Goal: Task Accomplishment & Management: Manage account settings

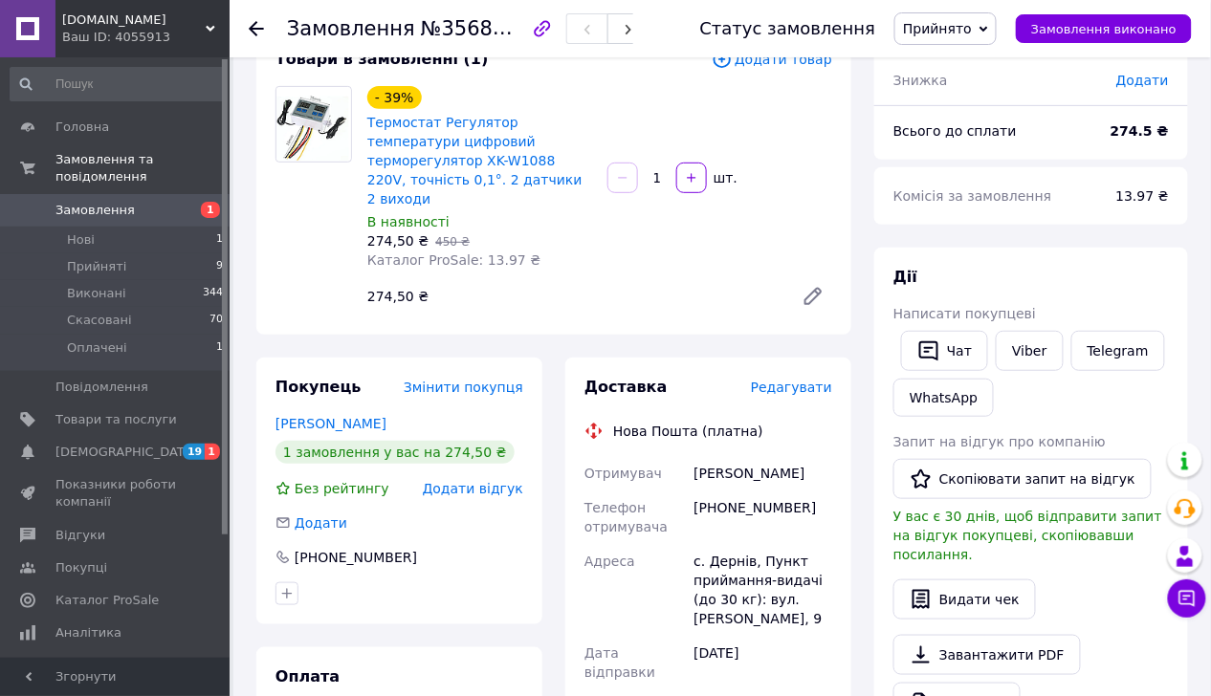
scroll to position [135, 0]
click at [1199, 598] on button "Чат з покупцем 3" at bounding box center [1187, 598] width 38 height 38
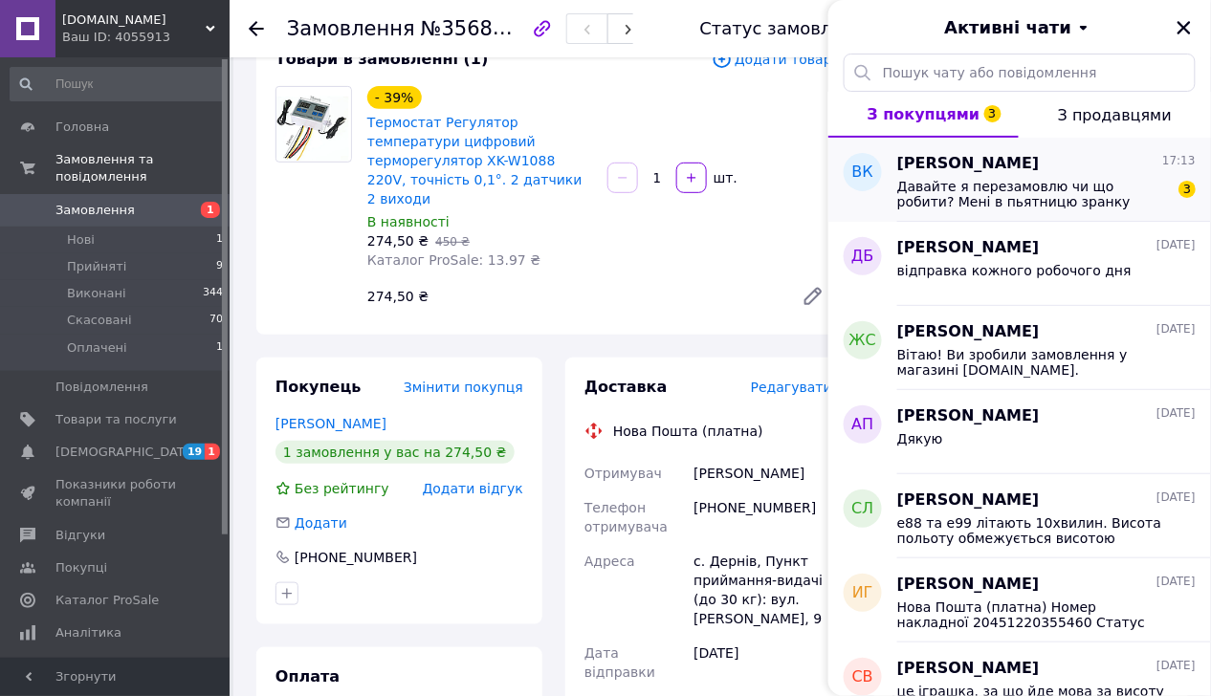
click at [965, 199] on span "Давайте я перезамовлю чи що робити? Мені в пьятницю зранку крайній термін" at bounding box center [1033, 194] width 272 height 31
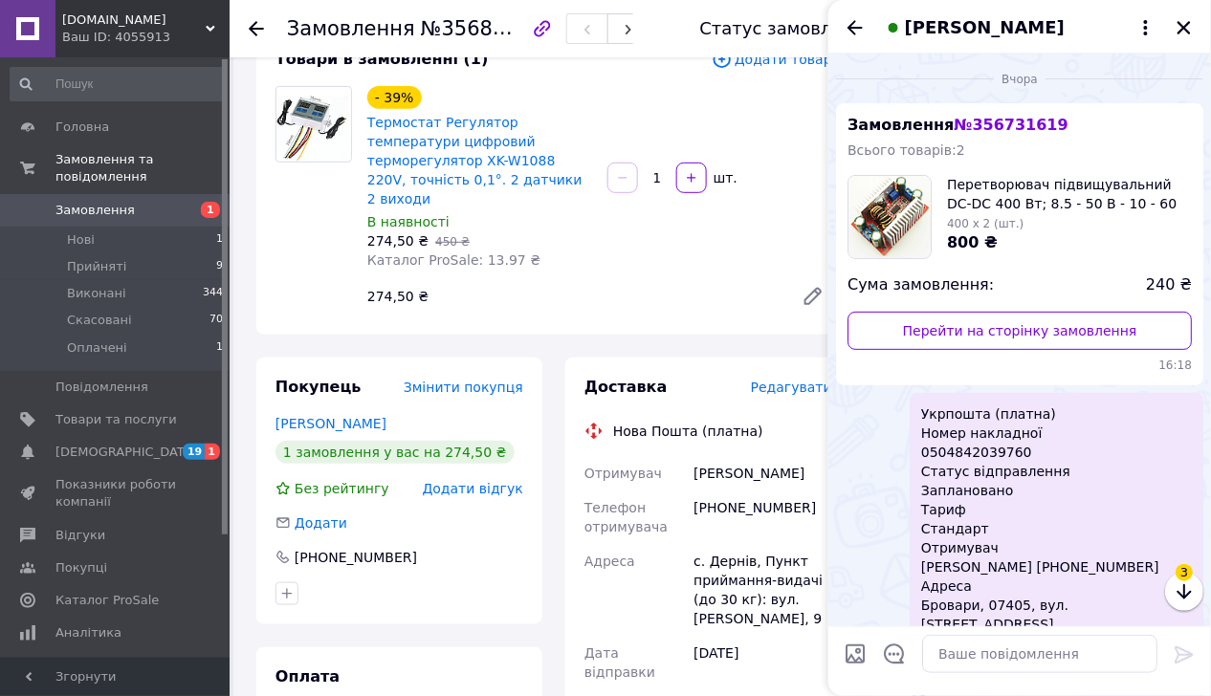
scroll to position [633, 0]
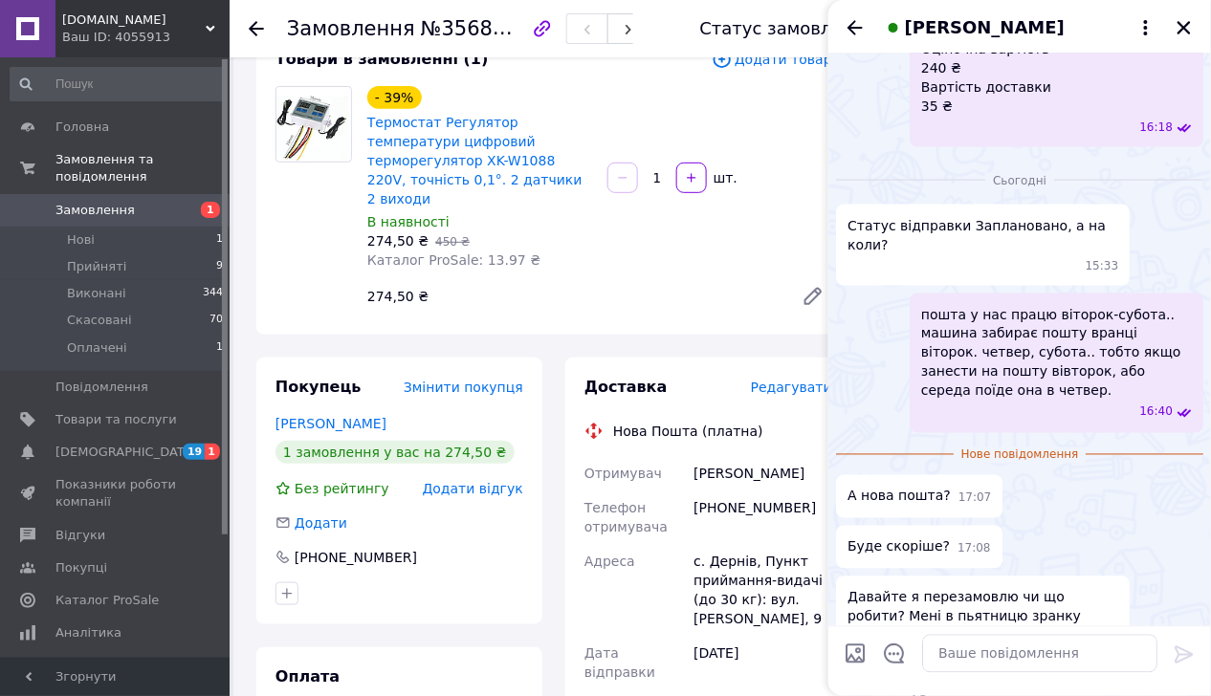
click at [1006, 588] on span "Давайте я перезамовлю чи що робити? Мені в пьятницю зранку крайній термін" at bounding box center [982, 616] width 271 height 57
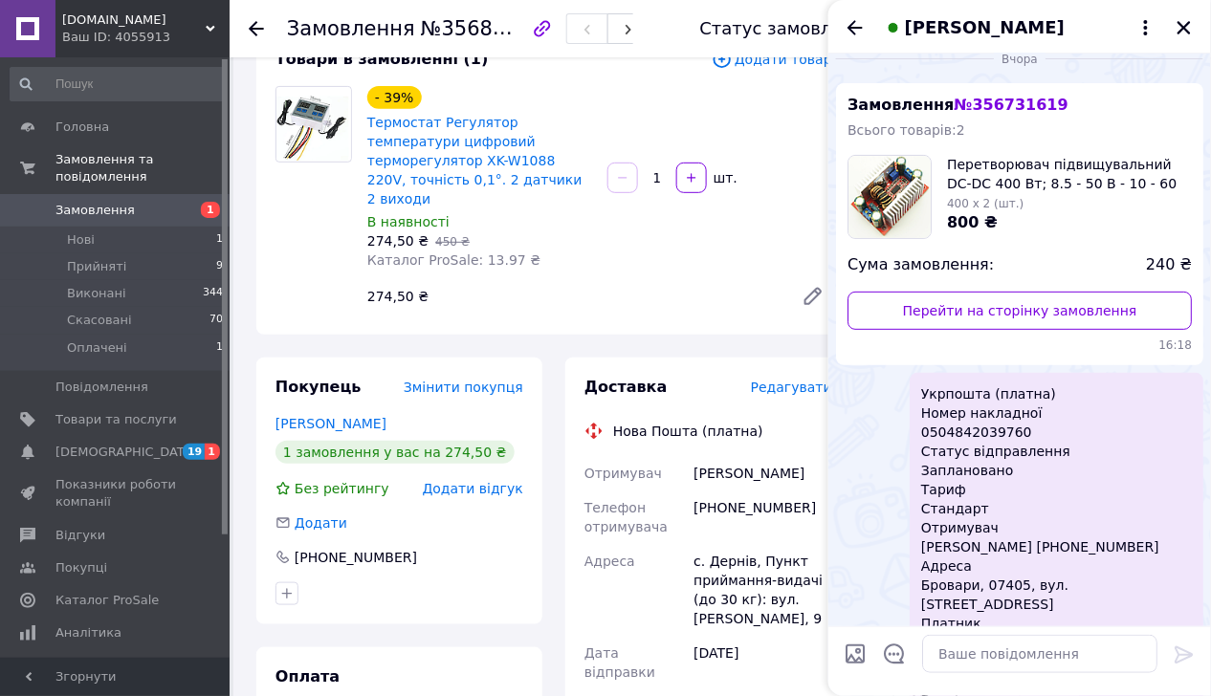
scroll to position [0, 0]
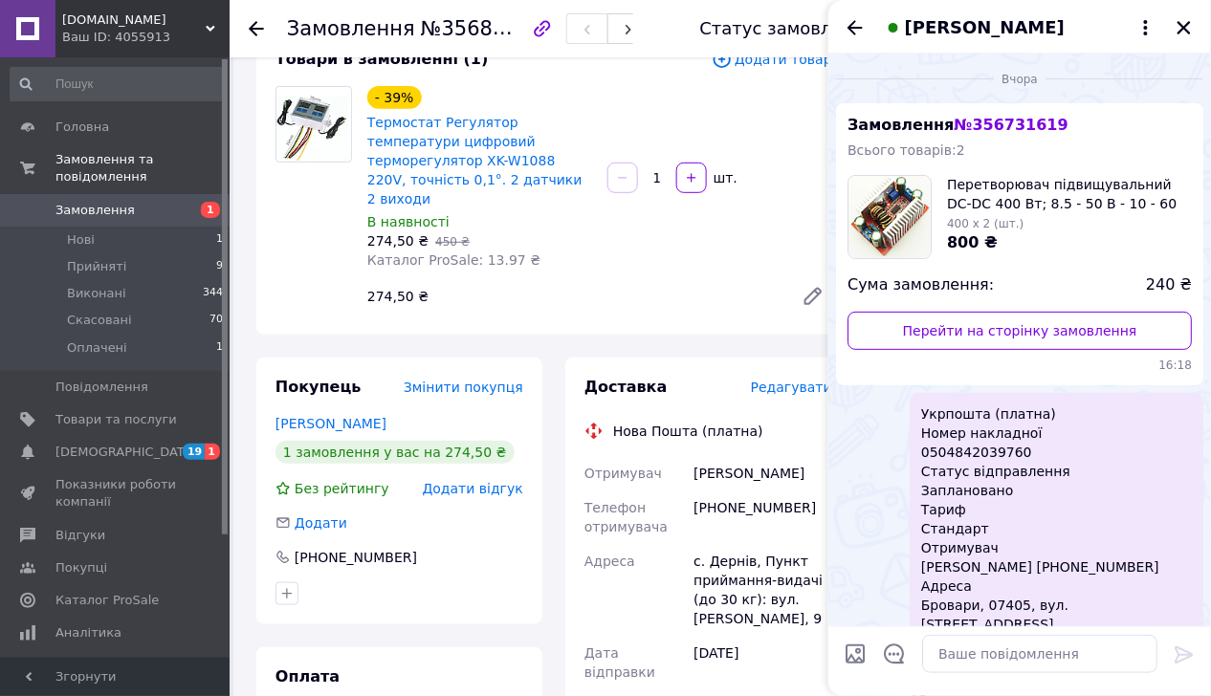
click at [981, 116] on span "№ 356731619" at bounding box center [1010, 125] width 114 height 18
copy span "356731619"
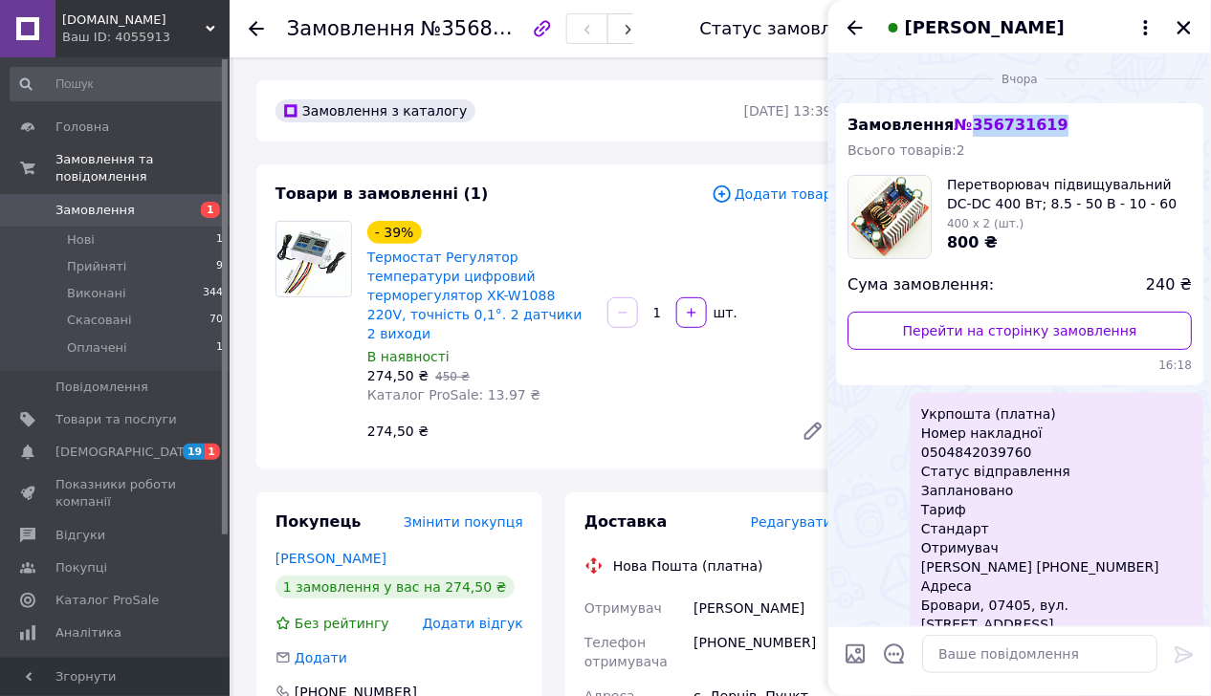
click at [122, 202] on span "Замовлення" at bounding box center [94, 210] width 79 height 17
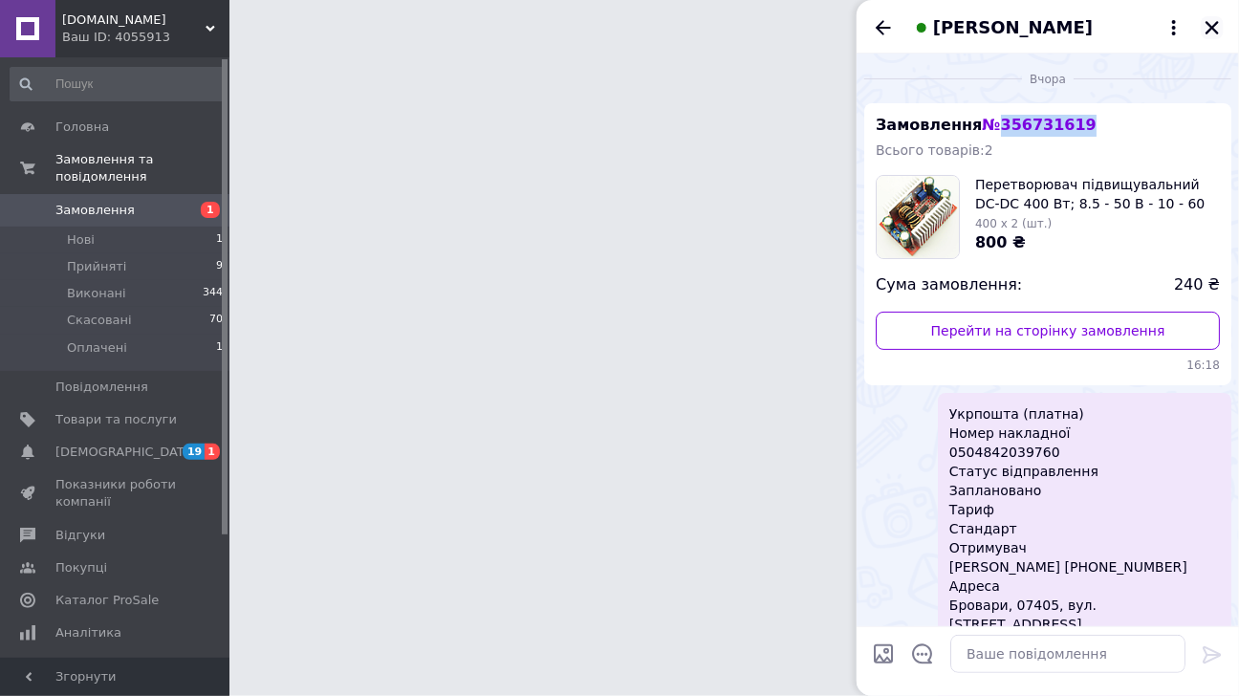
click at [1209, 25] on icon "Закрити" at bounding box center [1212, 27] width 17 height 17
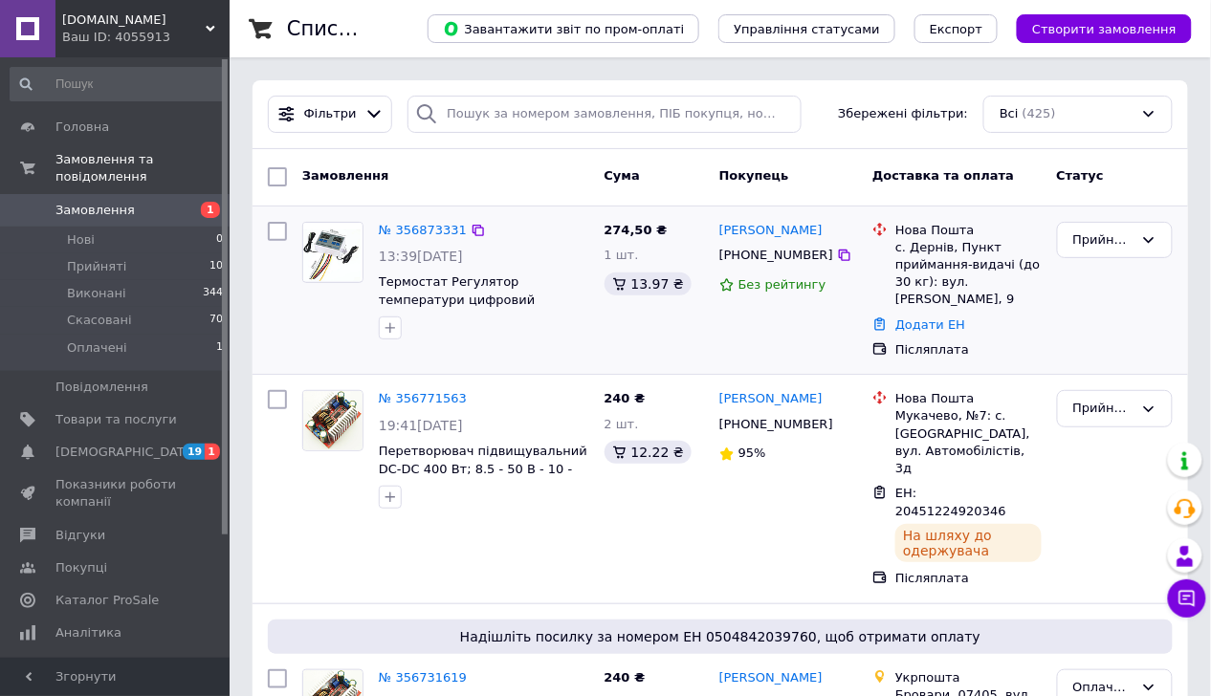
click at [589, 333] on div at bounding box center [484, 328] width 218 height 31
paste input "356731619"
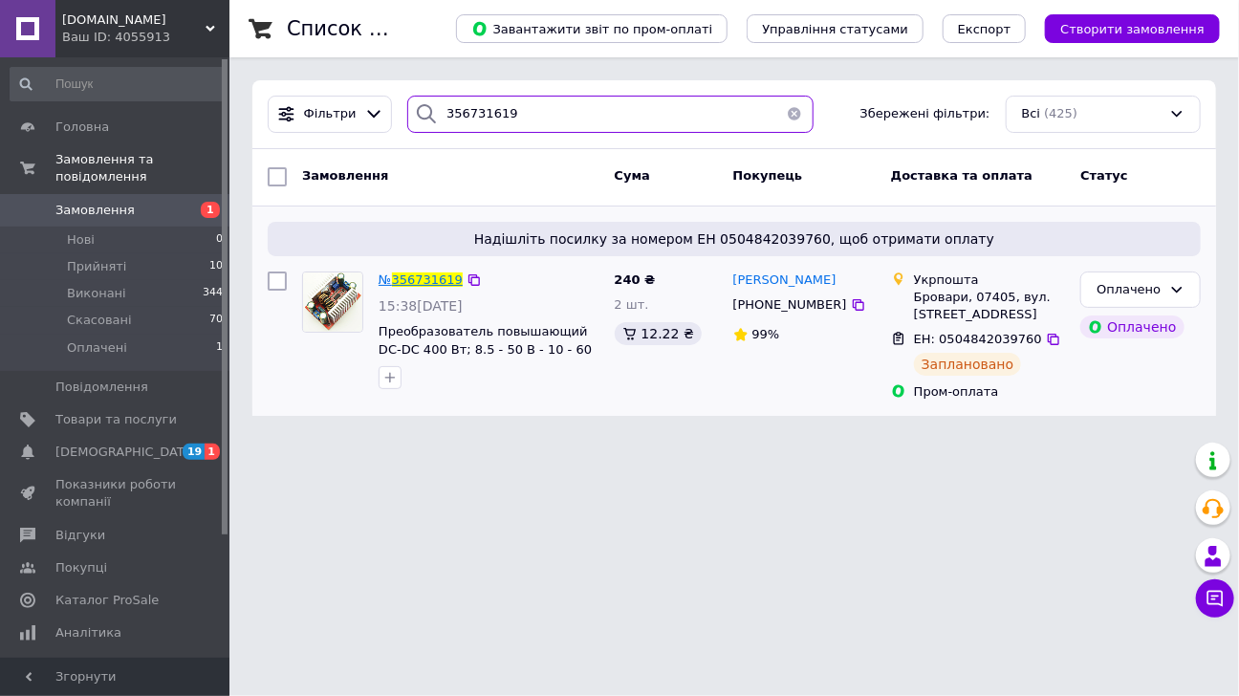
type input "356731619"
click at [432, 279] on span "356731619" at bounding box center [427, 280] width 71 height 14
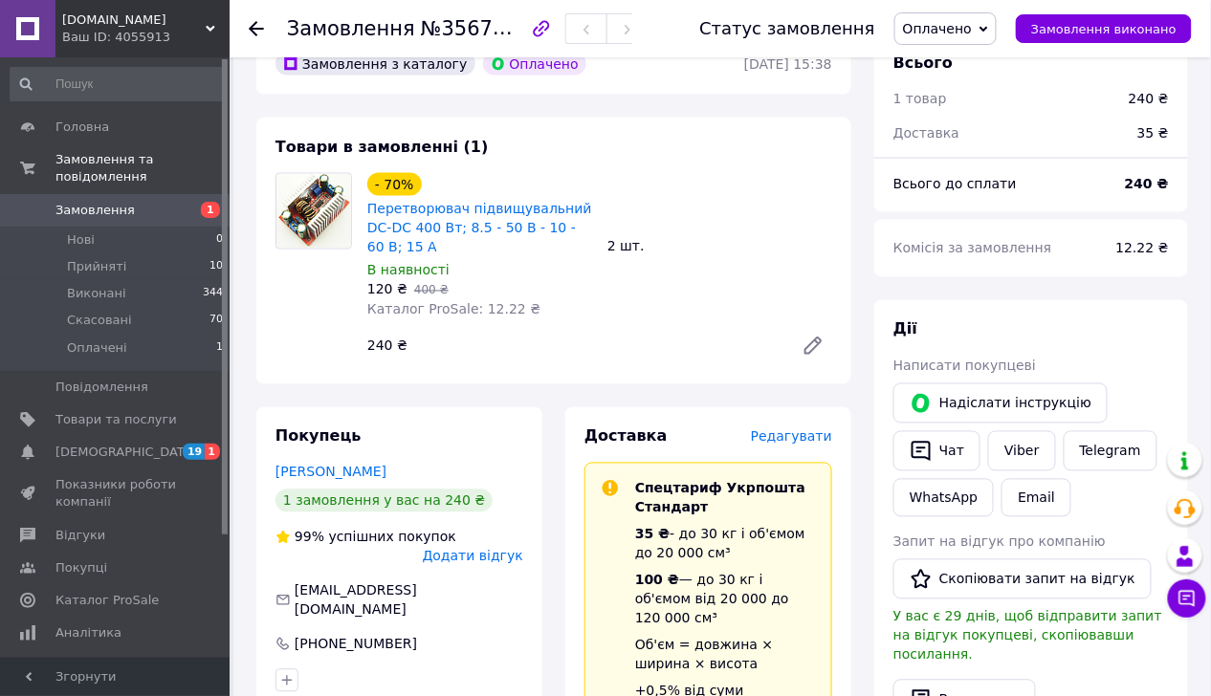
scroll to position [765, 0]
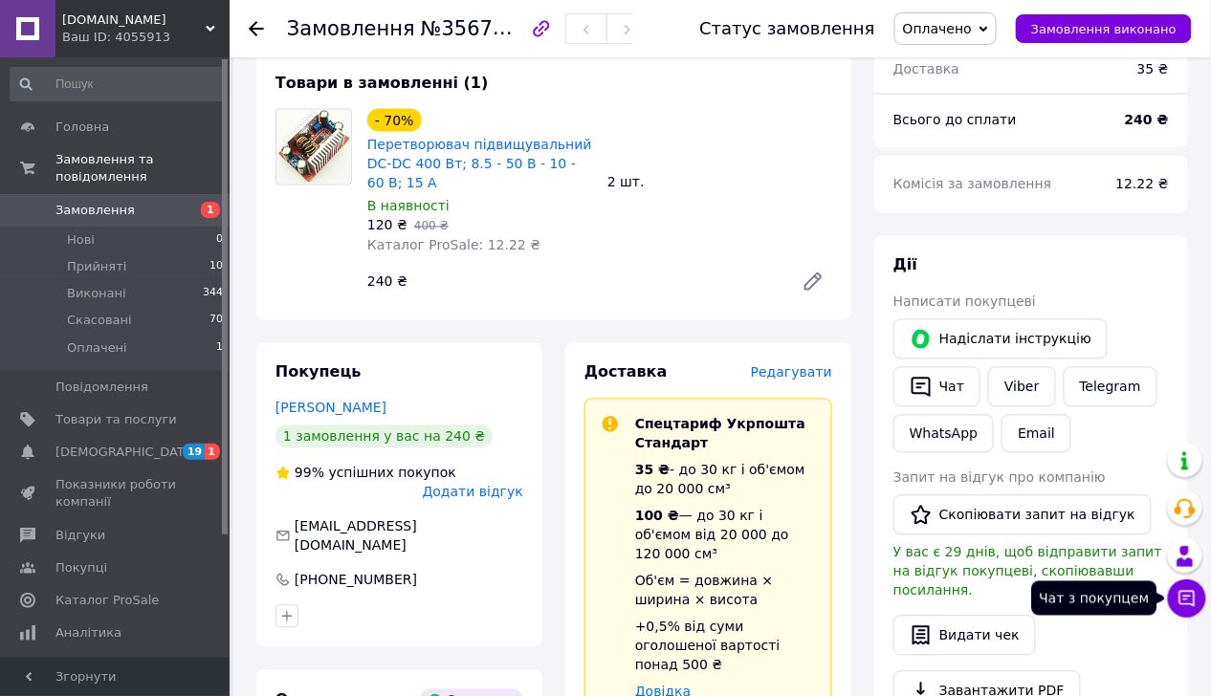
click at [1194, 596] on icon at bounding box center [1187, 599] width 16 height 16
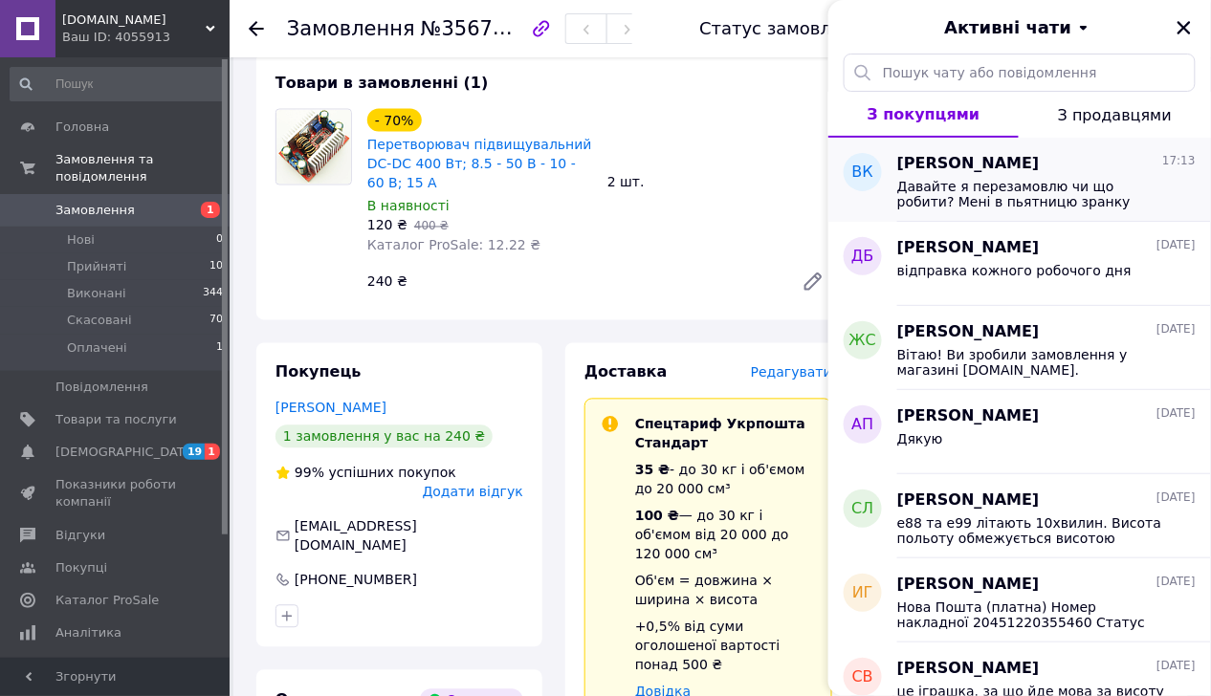
click at [920, 196] on span "Давайте я перезамовлю чи що робити? Мені в пьятницю зранку крайній термін" at bounding box center [1033, 194] width 272 height 31
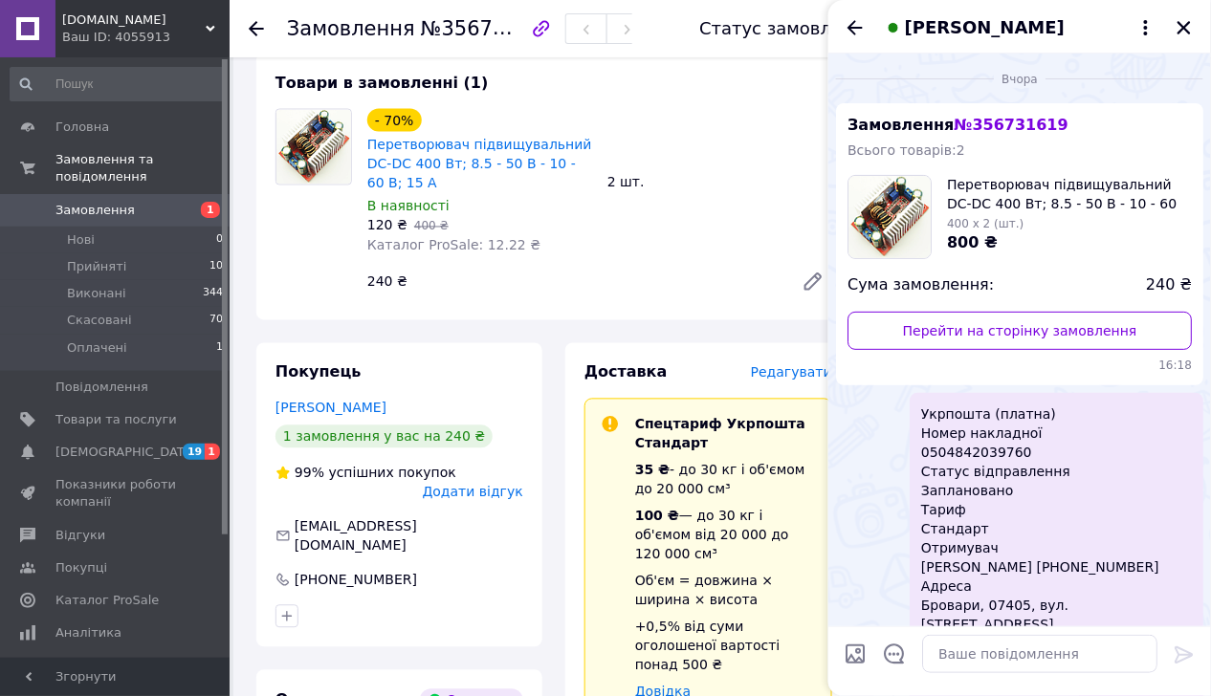
scroll to position [599, 0]
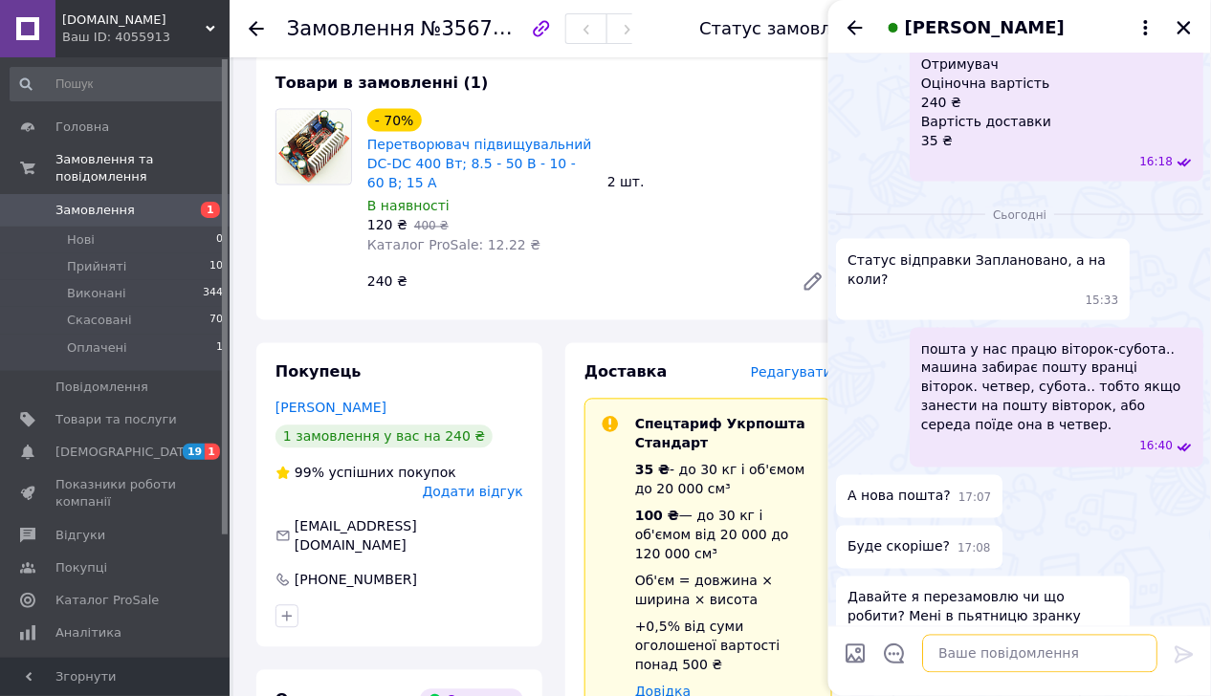
click at [992, 652] on textarea at bounding box center [1039, 654] width 235 height 38
click at [1022, 658] on textarea at bounding box center [1039, 654] width 235 height 38
click at [897, 654] on textarea "ти ще одне замовлення" at bounding box center [1020, 654] width 273 height 38
click at [912, 656] on textarea "мжете робити ще одне замовлення" at bounding box center [1020, 654] width 273 height 38
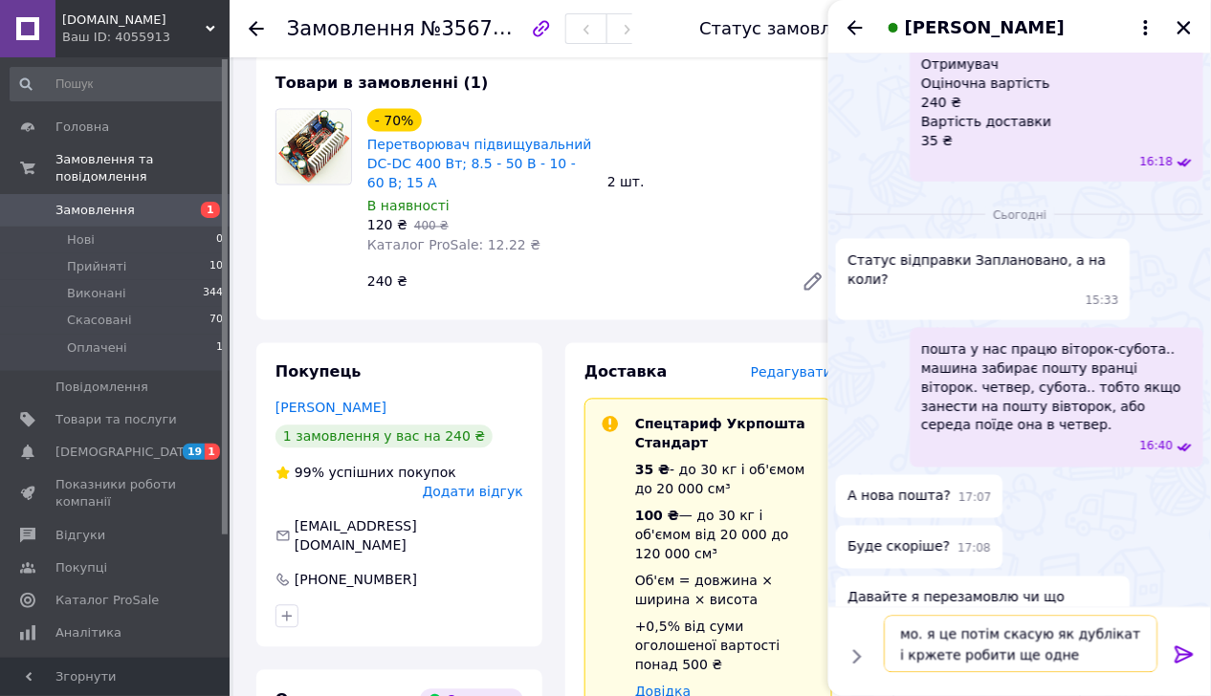
drag, startPoint x: 923, startPoint y: 634, endPoint x: 1151, endPoint y: 645, distance: 228.8
click at [1153, 643] on textarea "мо. я це потім скасую як дублікат і кржете робити ще одне замовлення" at bounding box center [1020, 644] width 273 height 57
drag, startPoint x: 1039, startPoint y: 659, endPoint x: 1100, endPoint y: 640, distance: 63.2
click at [1100, 640] on textarea "мо. я це потім скасую як дублікат і кржете робити ще одне замовлення" at bounding box center [1020, 644] width 273 height 57
drag, startPoint x: 1121, startPoint y: 639, endPoint x: 922, endPoint y: 634, distance: 199.0
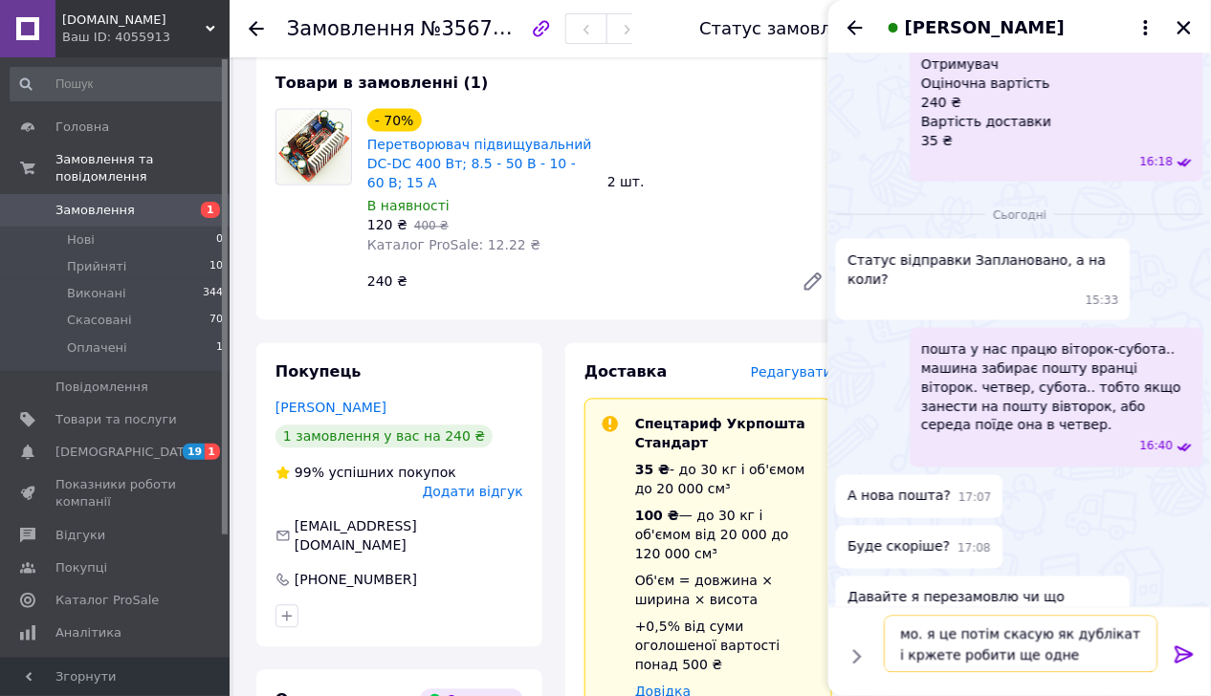
click at [922, 634] on textarea "мо. я це потім скасую як дублікат і кржете робити ще одне замовлення" at bounding box center [1020, 644] width 273 height 57
click at [934, 635] on textarea "мо.кржете робити ще одне замовлення" at bounding box center [1020, 644] width 273 height 57
click at [1143, 662] on textarea "можете робити ще одне замовлення" at bounding box center [1020, 654] width 273 height 38
click at [1139, 658] on textarea "можете робити ще одне замовлення." at bounding box center [1020, 654] width 273 height 38
paste textarea "я це потім скасую як дублікат і"
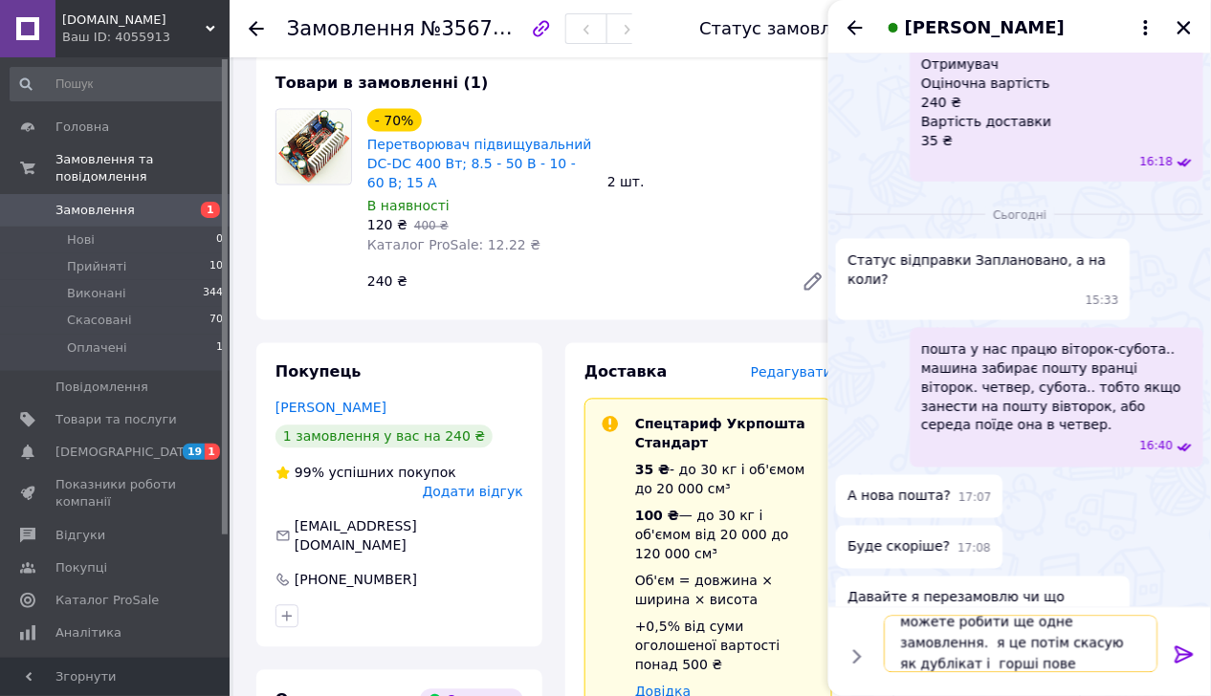
scroll to position [2, 0]
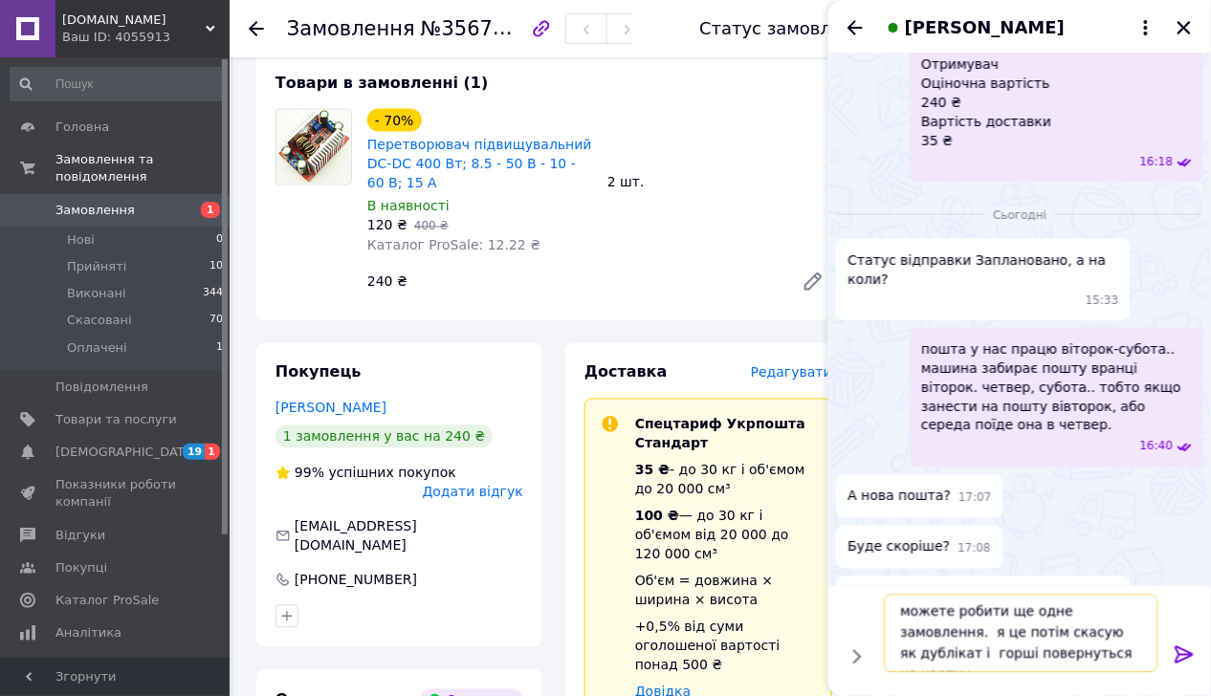
type textarea "можете робити ще одне замовлення. я це потім скасую як дублікат і горші поверну…"
click at [1183, 659] on icon at bounding box center [1183, 654] width 18 height 17
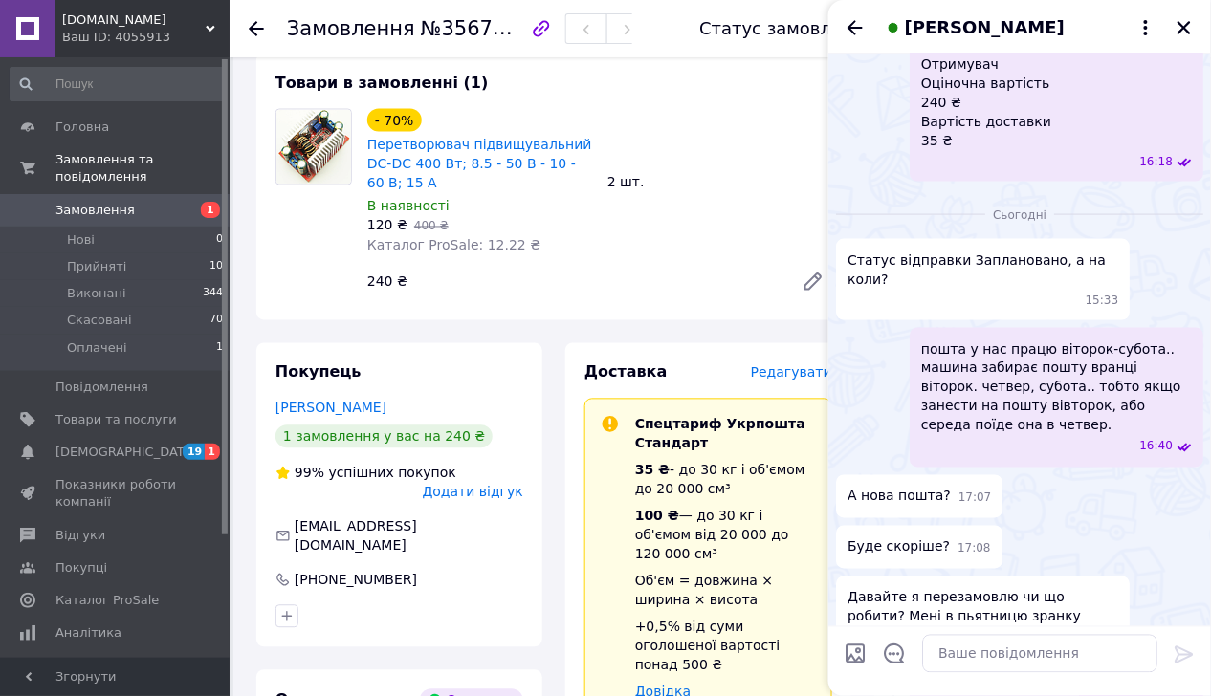
scroll to position [707, 0]
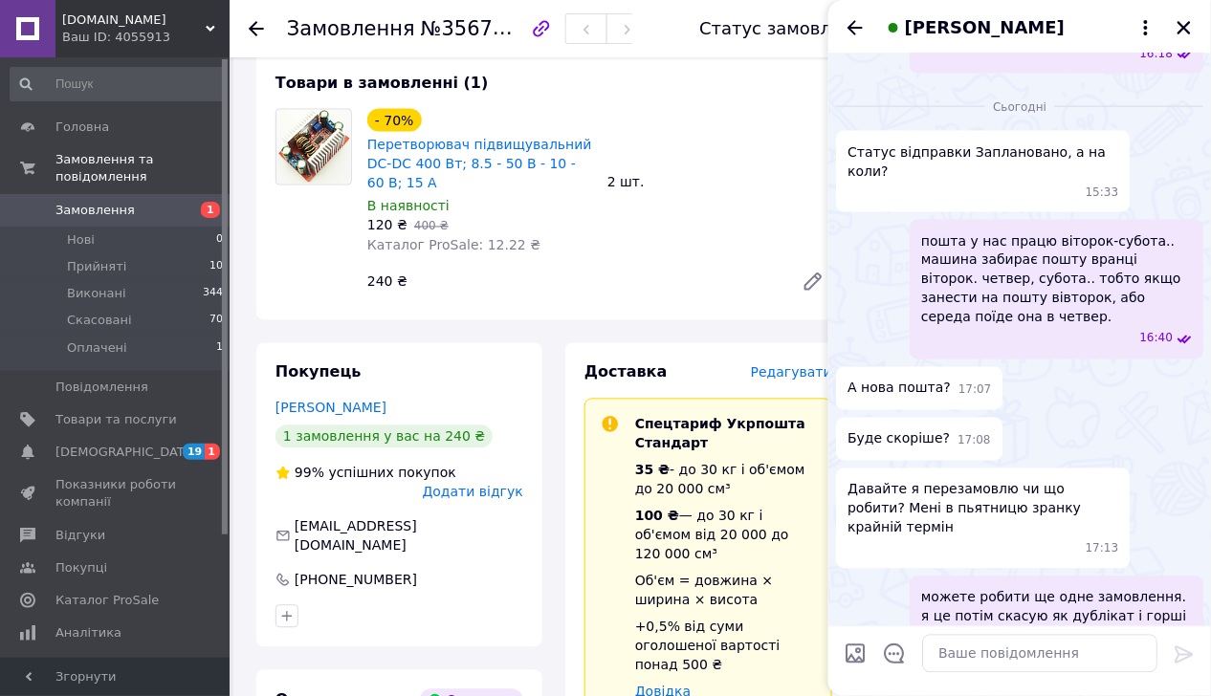
click at [1102, 588] on span "можете робити ще одне замовлення. я це потім скасую як дублікат і горші поверну…" at bounding box center [1056, 616] width 271 height 57
drag, startPoint x: 1102, startPoint y: 559, endPoint x: 1204, endPoint y: 543, distance: 103.6
click at [1204, 542] on div "Сьогодні Статус відправки Заплановано, а на коли? 15:33 пошта у нас працю вітор…" at bounding box center [1019, 382] width 383 height 603
drag, startPoint x: 1053, startPoint y: 596, endPoint x: 1063, endPoint y: 572, distance: 26.1
click at [1063, 588] on span "можете робити ще одне замовлення. я це потім скасую як дублікат і горші поверну…" at bounding box center [1056, 616] width 271 height 57
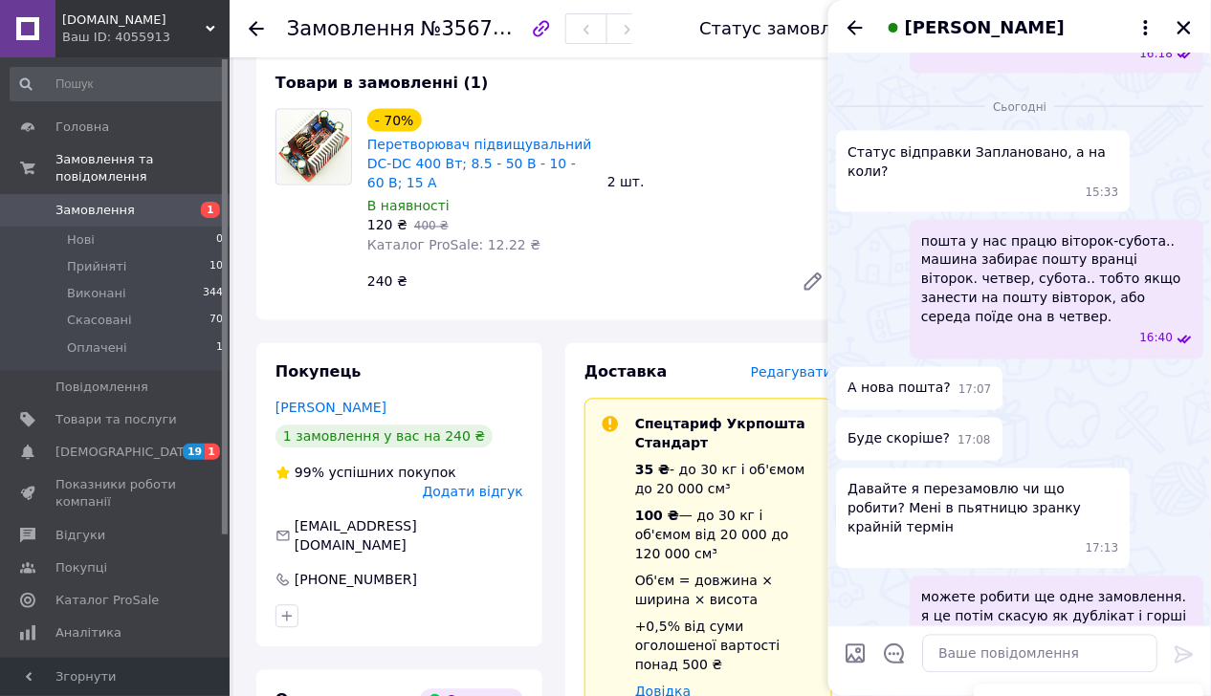
click at [1063, 588] on span "можете робити ще одне замовлення. я це потім скасую як дублікат і горші поверну…" at bounding box center [1056, 616] width 271 height 57
click at [1055, 689] on button "Редагувати" at bounding box center [1088, 708] width 230 height 38
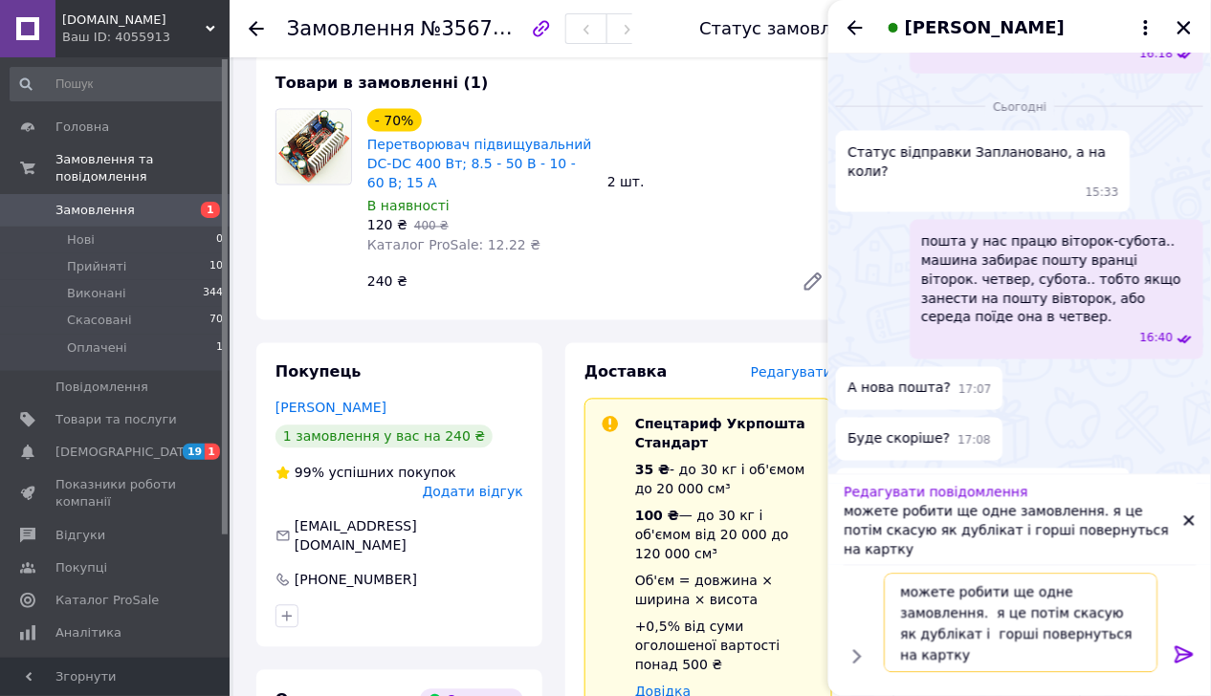
click at [1105, 617] on textarea "можете робити ще одне замовлення. я це потім скасую як дублікат і горші поверну…" at bounding box center [1020, 623] width 273 height 99
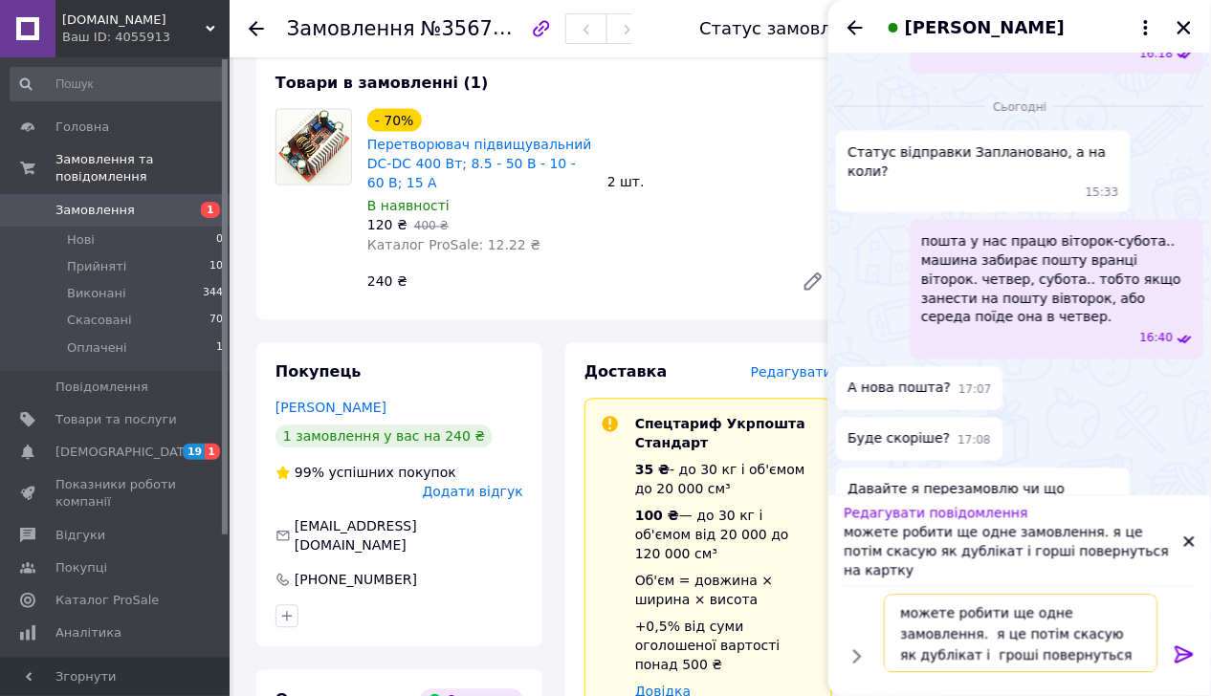
type textarea "можете робити ще одне замовлення. я це потім скасую як дублікат і гроші поверну…"
click at [1184, 651] on icon at bounding box center [1183, 654] width 18 height 17
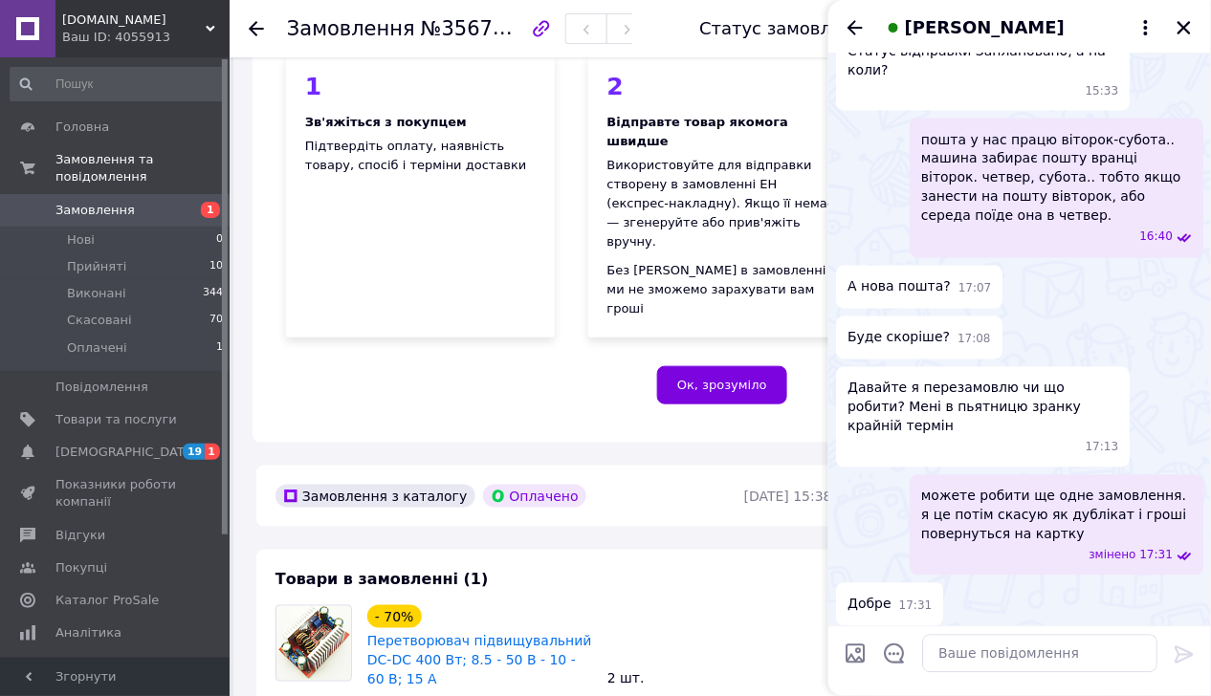
scroll to position [0, 0]
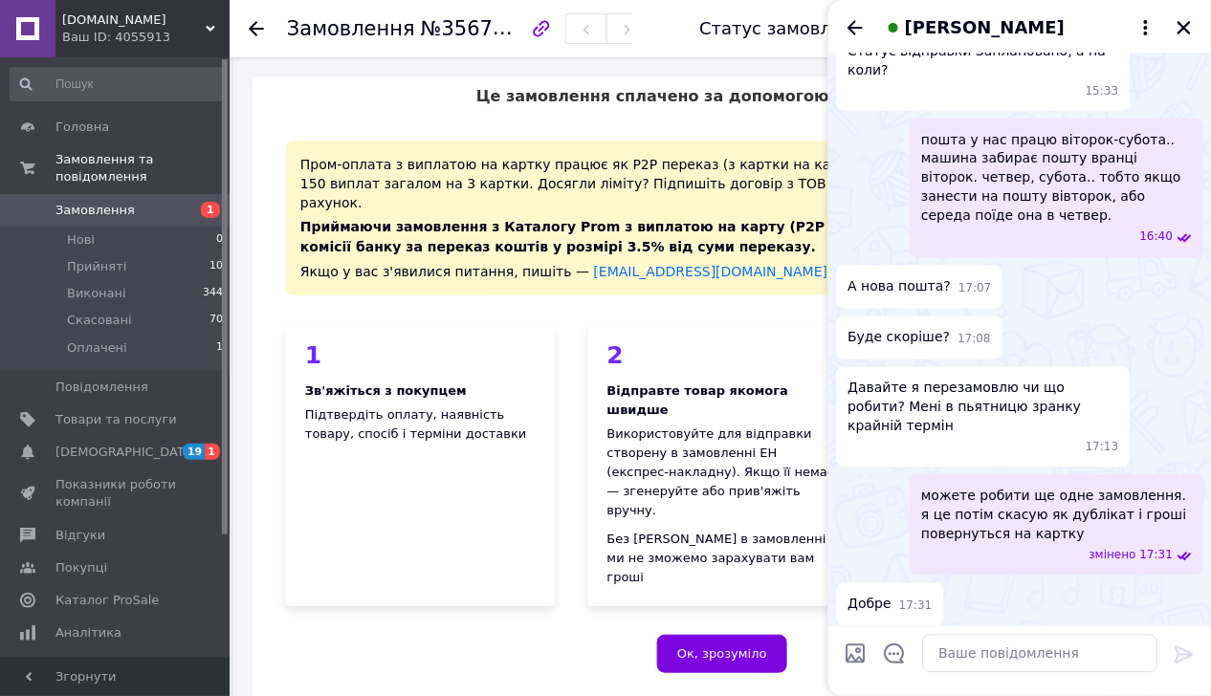
click at [141, 202] on span "Замовлення" at bounding box center [115, 210] width 121 height 17
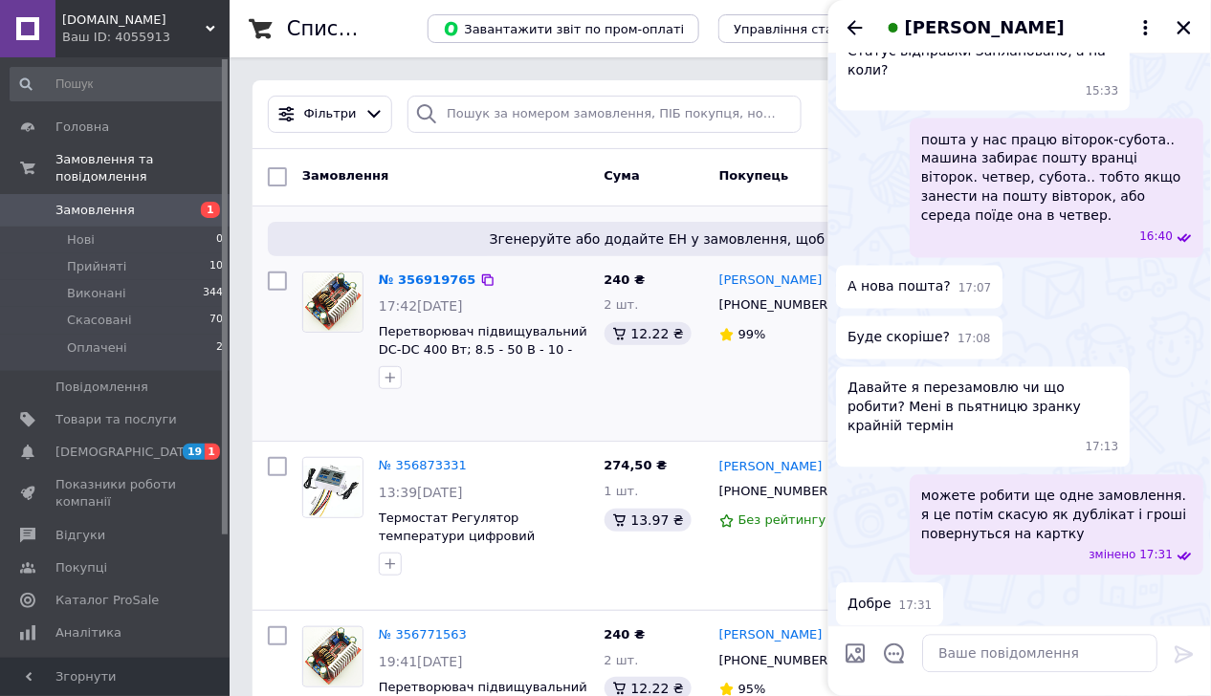
click at [719, 386] on div "[PERSON_NAME] [PHONE_NUMBER] 99%" at bounding box center [787, 349] width 153 height 170
click at [1182, 26] on icon "Закрити" at bounding box center [1183, 27] width 13 height 13
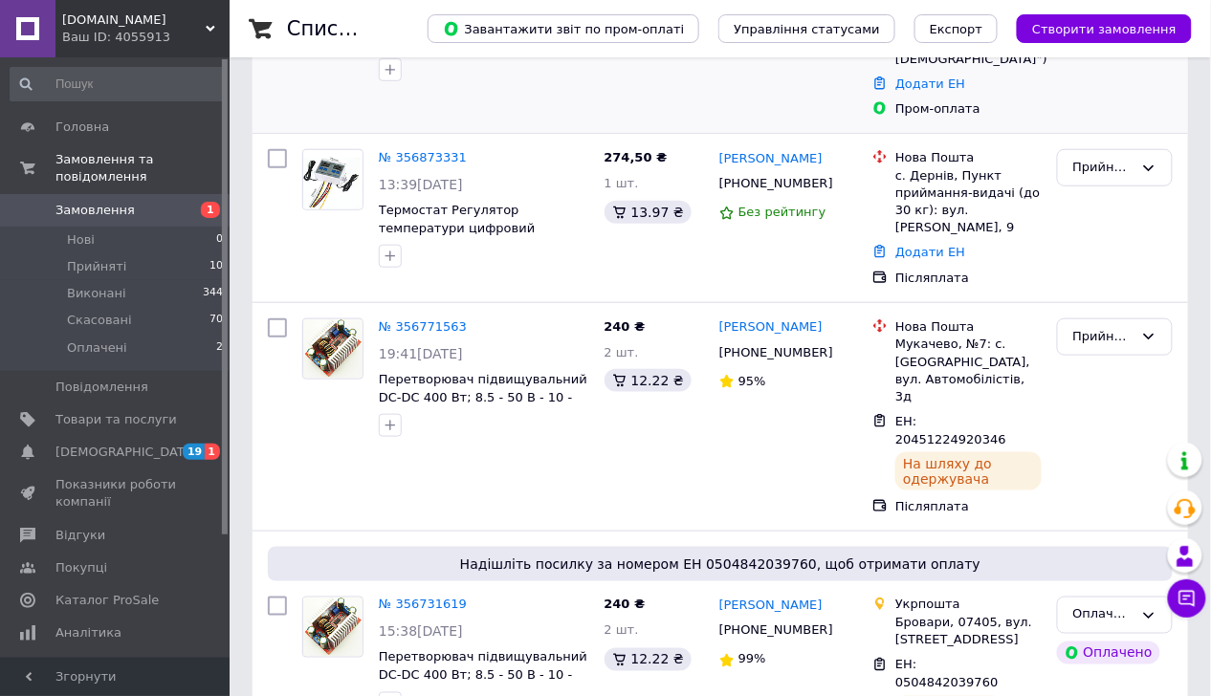
scroll to position [383, 0]
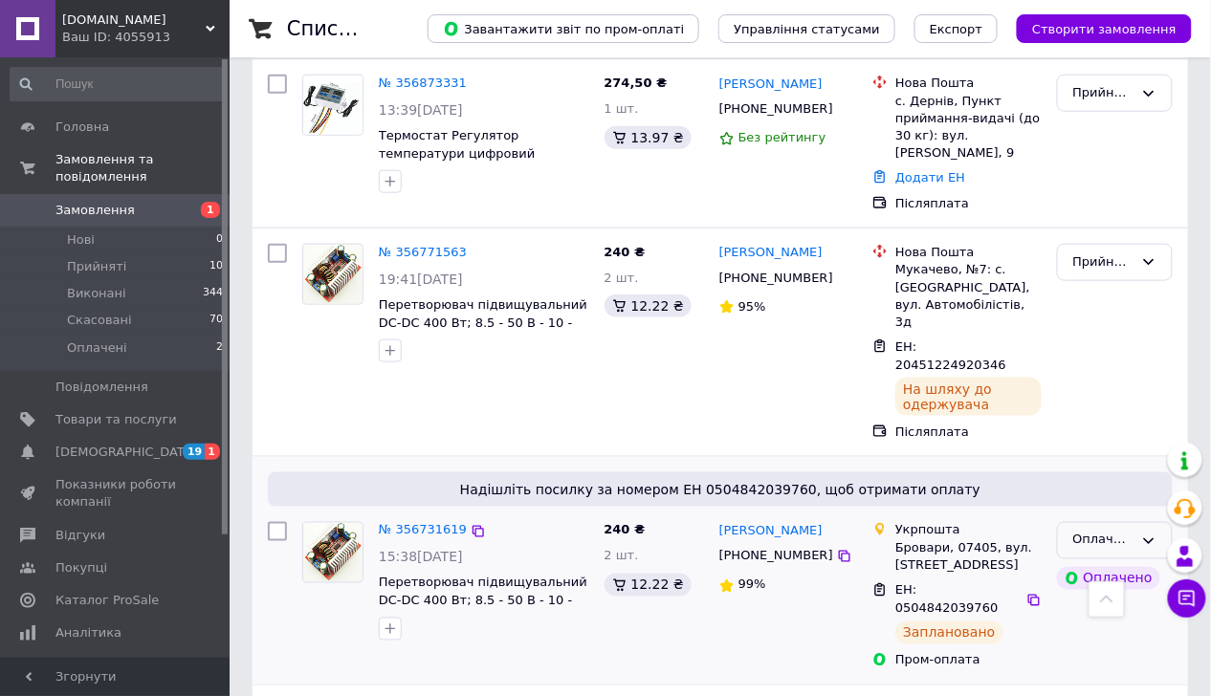
click at [1146, 534] on icon at bounding box center [1148, 541] width 15 height 15
click at [413, 523] on link "№ 356731619" at bounding box center [423, 530] width 88 height 14
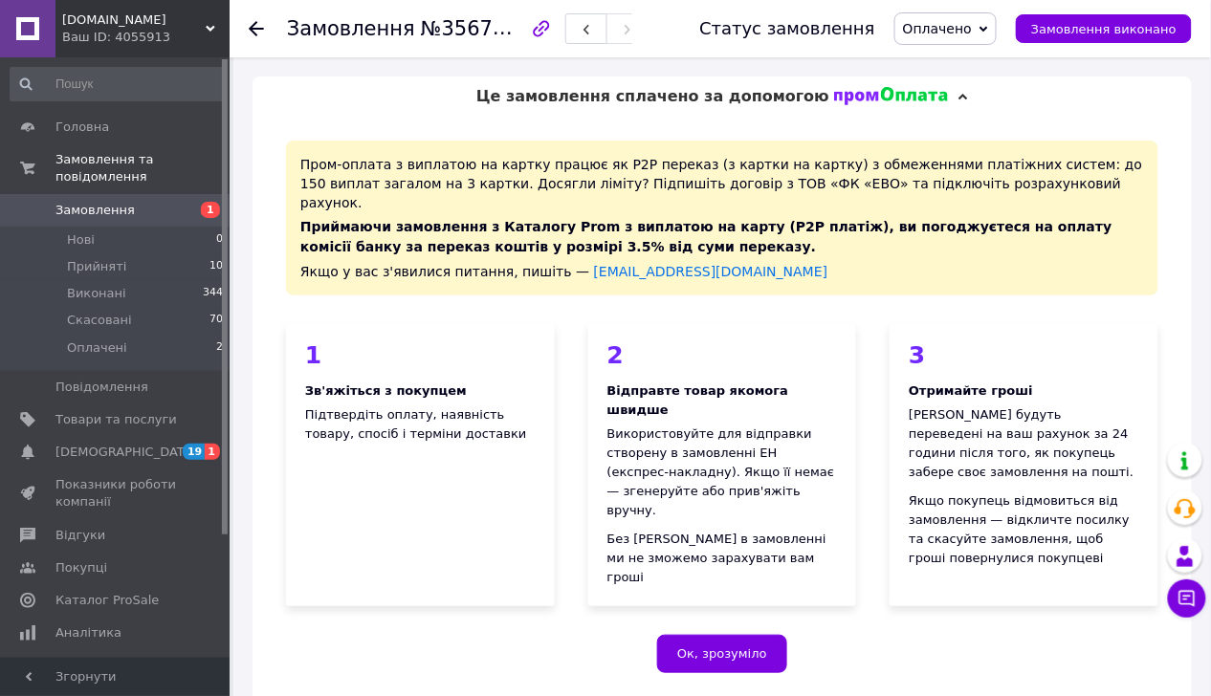
click at [988, 27] on icon at bounding box center [983, 29] width 9 height 9
click at [964, 119] on li "Скасовано" at bounding box center [945, 124] width 100 height 29
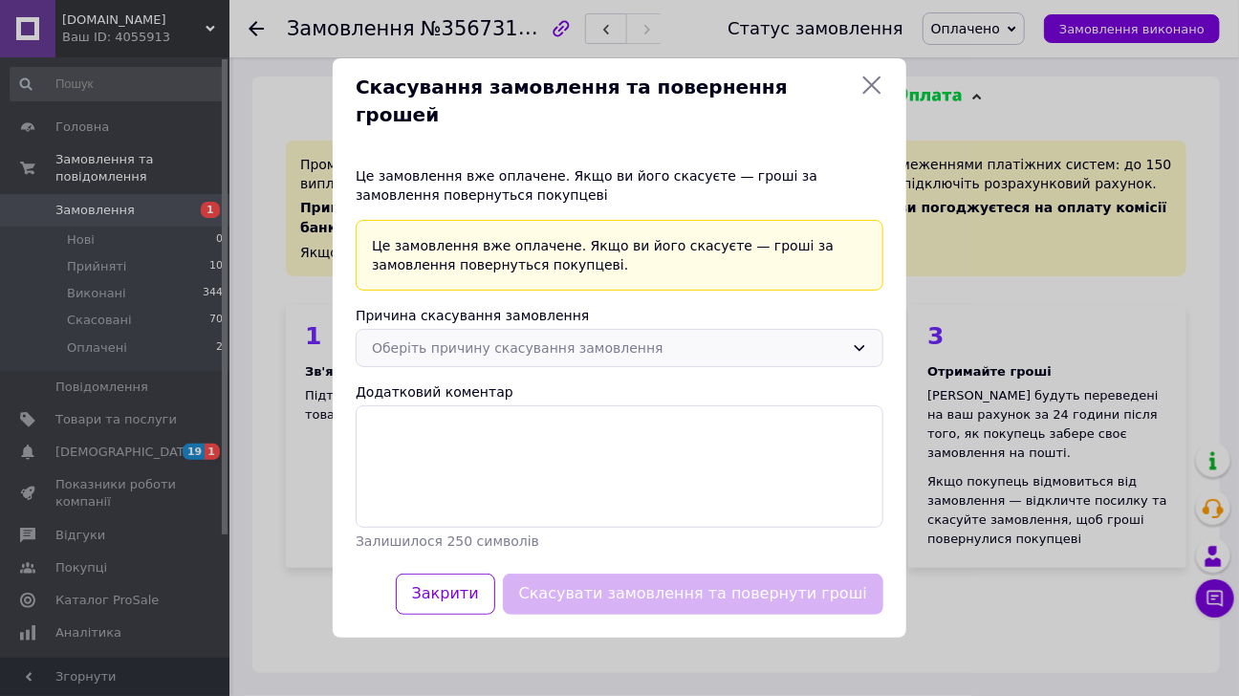
click at [510, 342] on div "Оберіть причину скасування замовлення" at bounding box center [608, 348] width 472 height 21
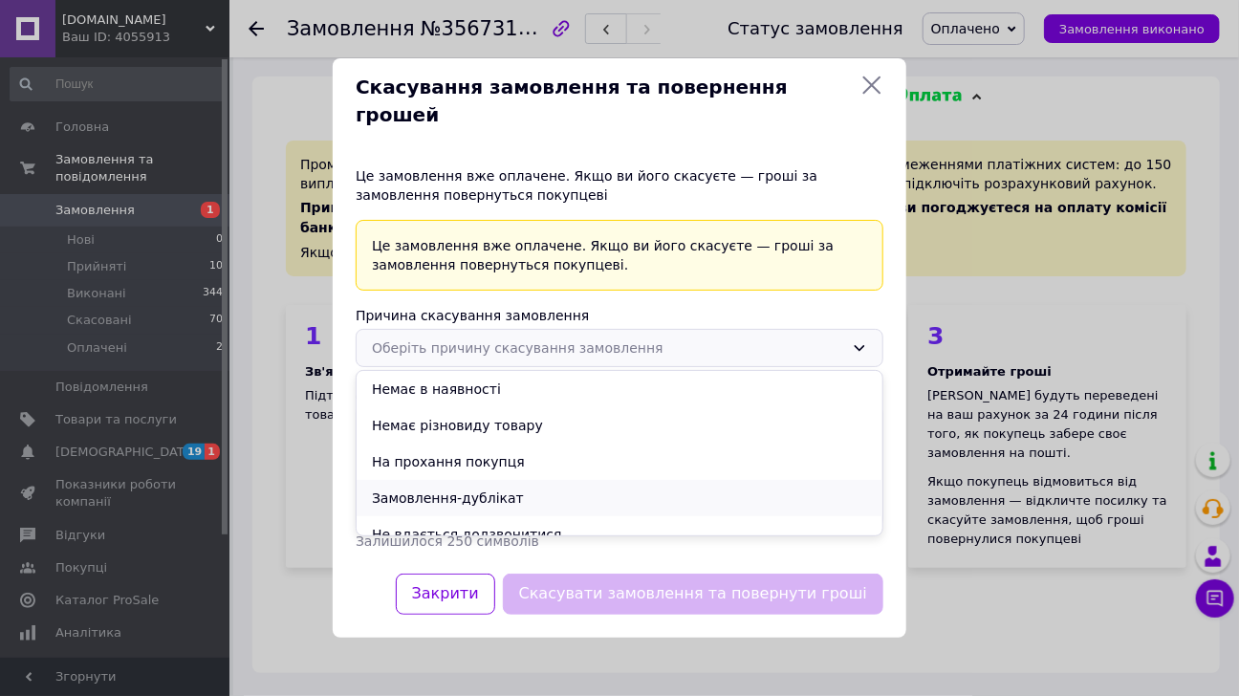
click at [468, 482] on li "Замовлення-дублікат" at bounding box center [620, 498] width 526 height 36
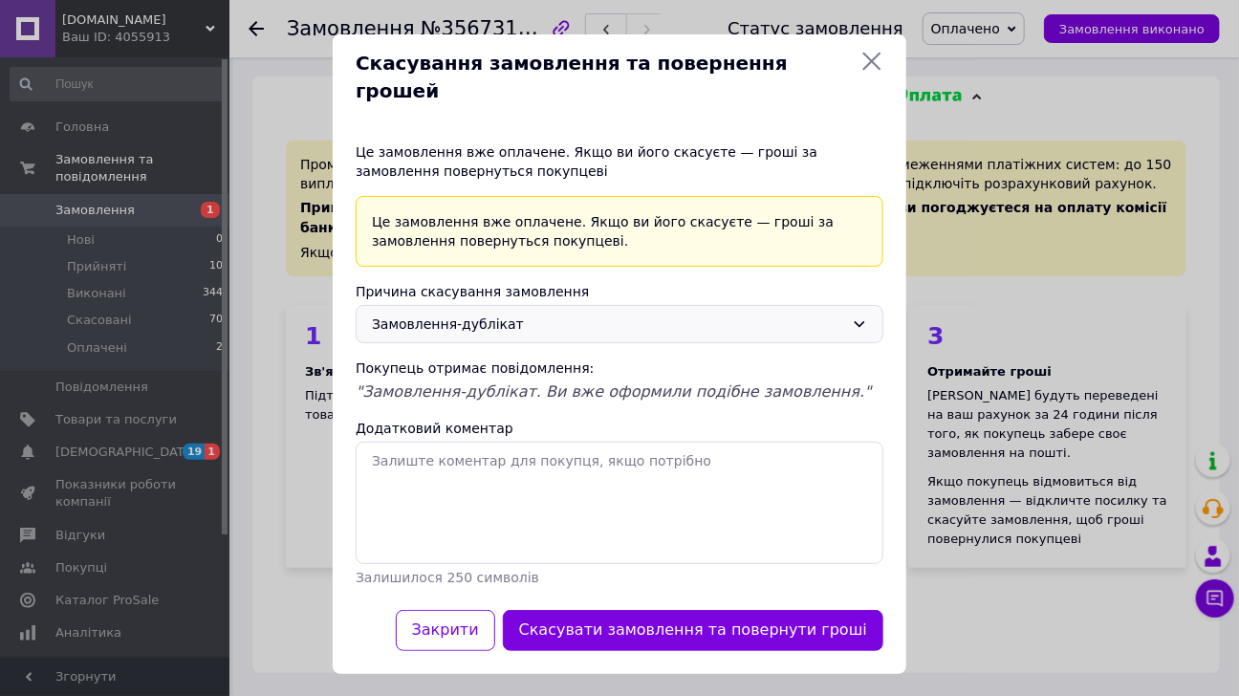
click at [877, 71] on icon at bounding box center [872, 62] width 18 height 18
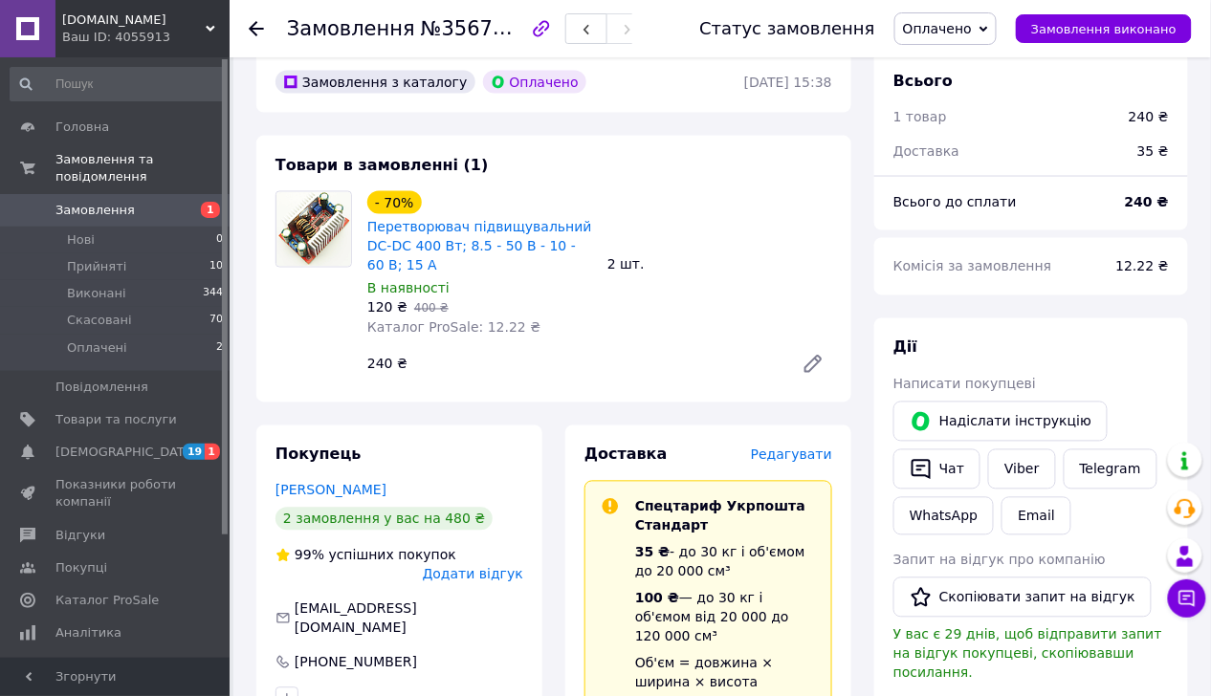
scroll to position [574, 0]
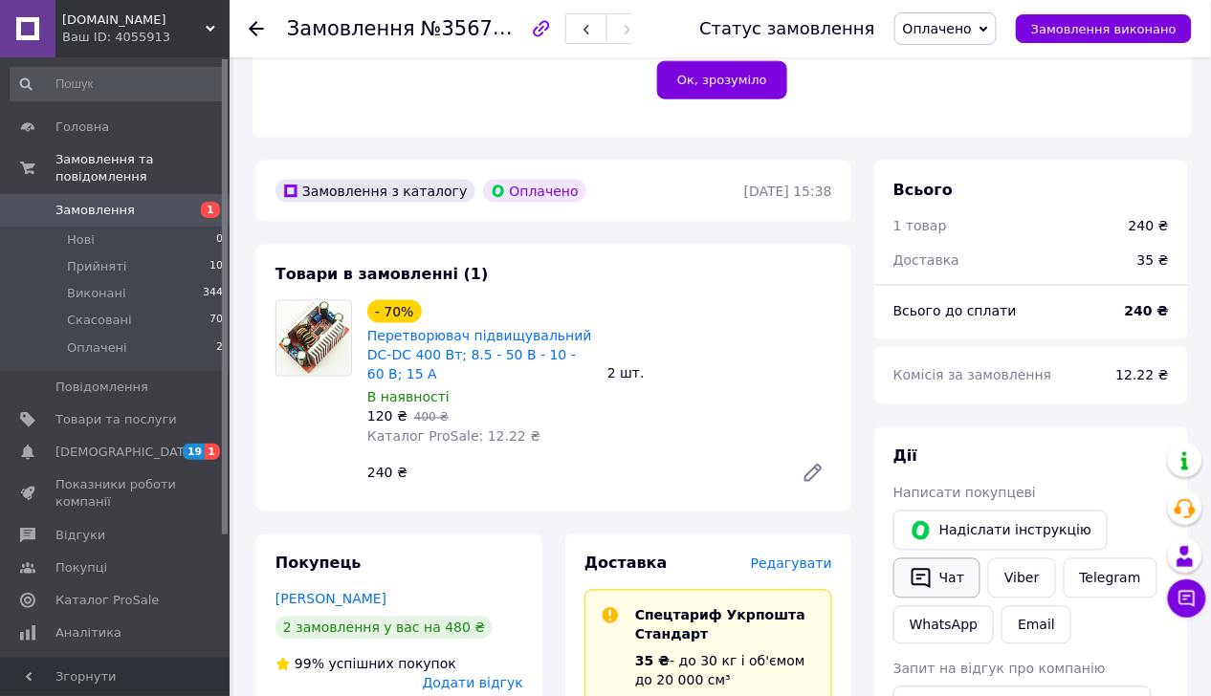
click at [929, 567] on icon "button" at bounding box center [920, 578] width 23 height 23
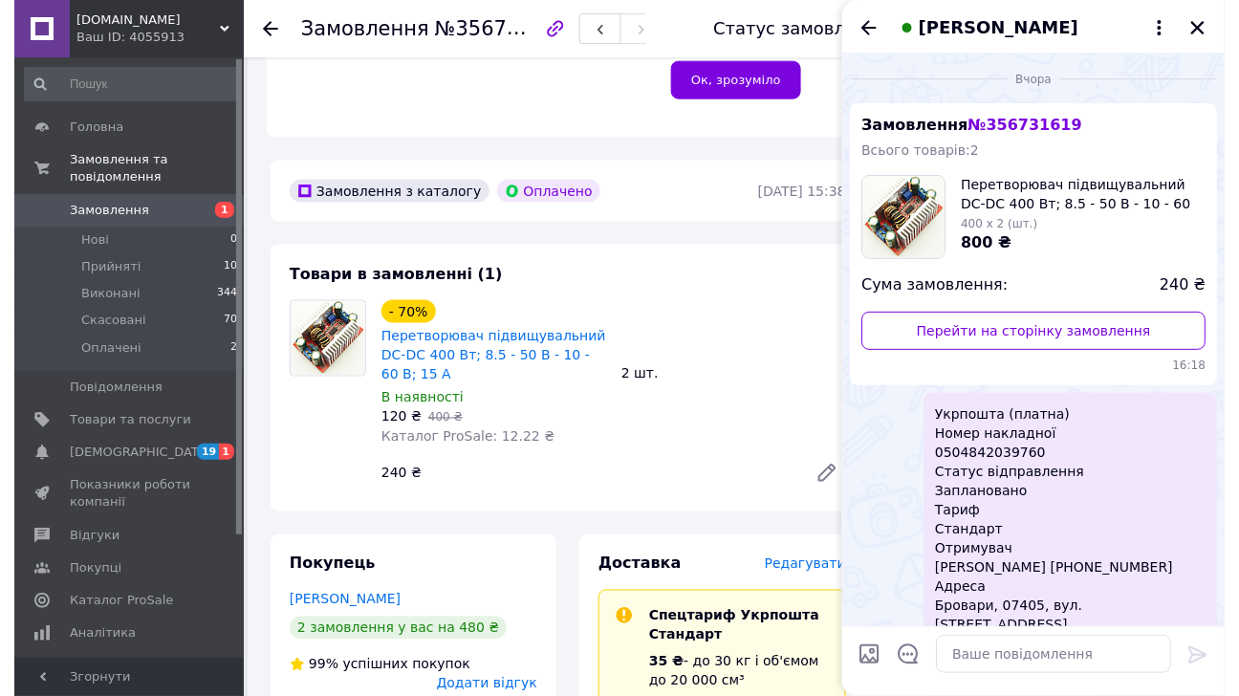
scroll to position [809, 0]
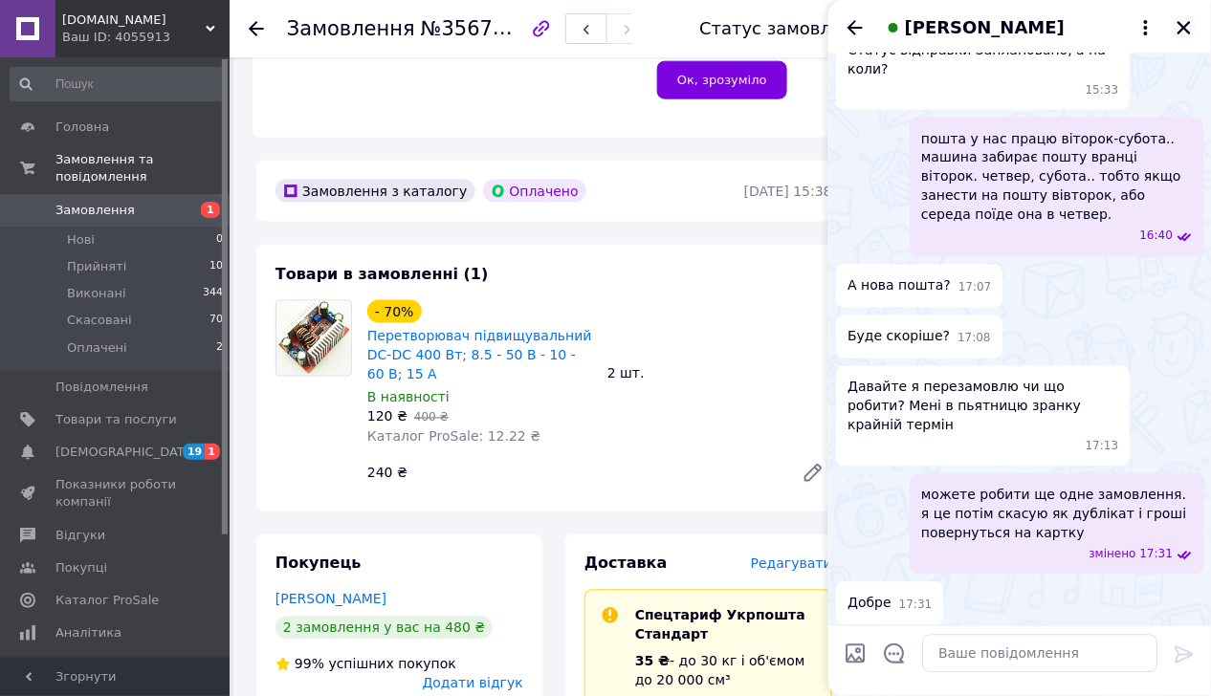
click at [1184, 22] on icon "Закрити" at bounding box center [1183, 27] width 17 height 17
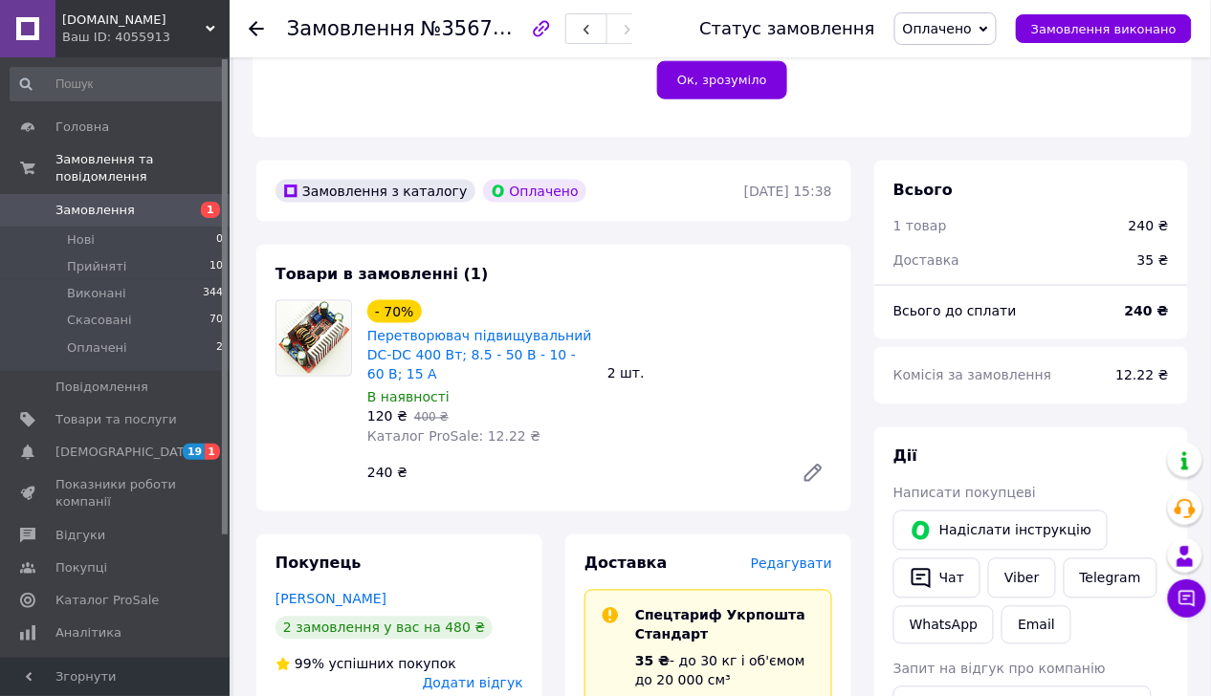
click at [995, 27] on span "Оплачено" at bounding box center [945, 28] width 102 height 33
click at [972, 122] on li "Скасовано" at bounding box center [945, 124] width 100 height 29
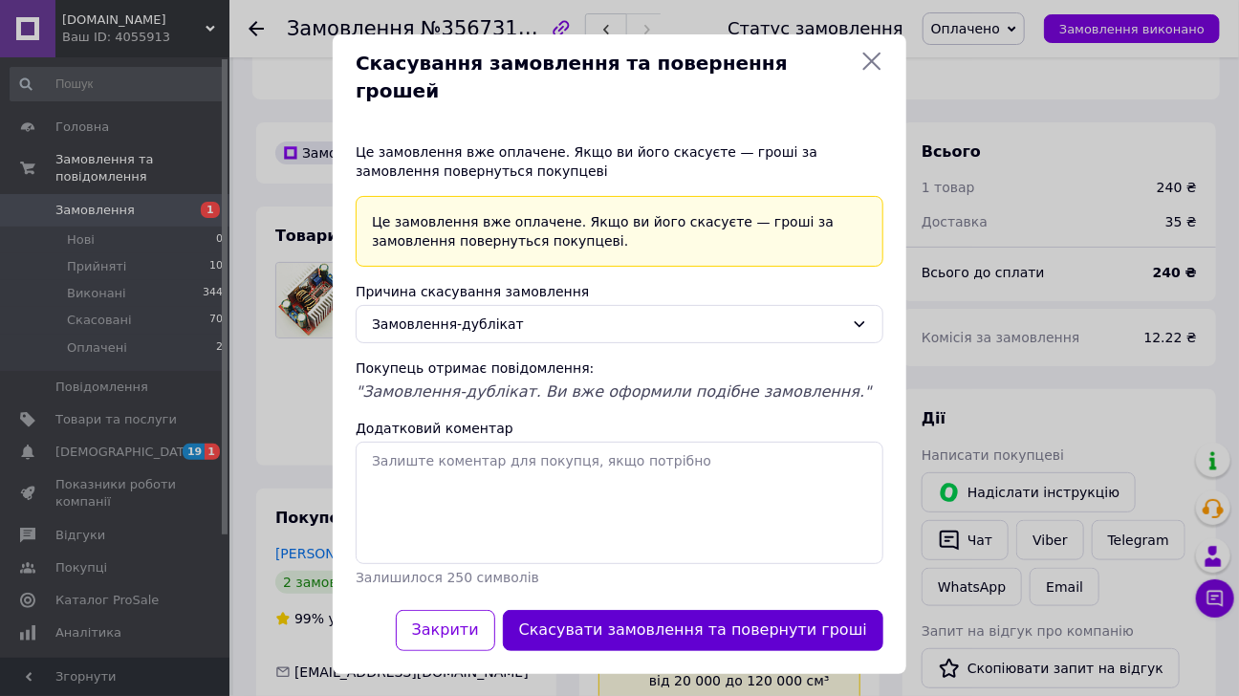
click at [570, 610] on button "Скасувати замовлення та повернути гроші" at bounding box center [693, 630] width 381 height 41
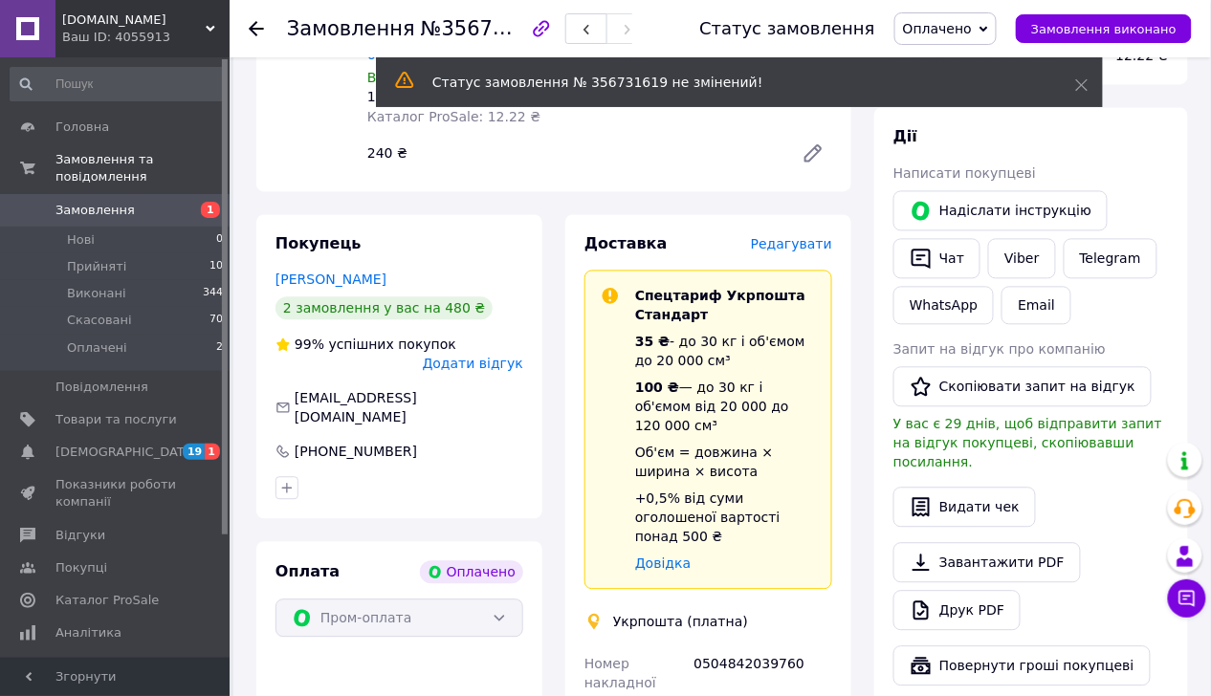
scroll to position [974, 0]
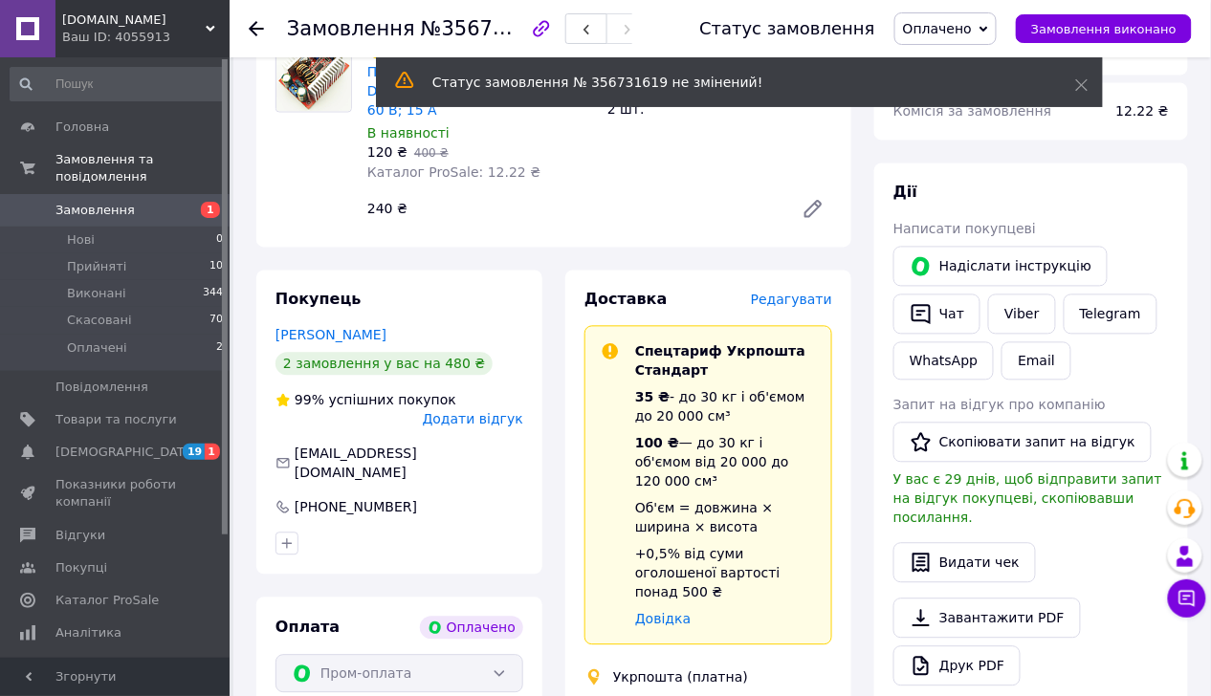
click at [798, 293] on span "Редагувати" at bounding box center [791, 300] width 81 height 15
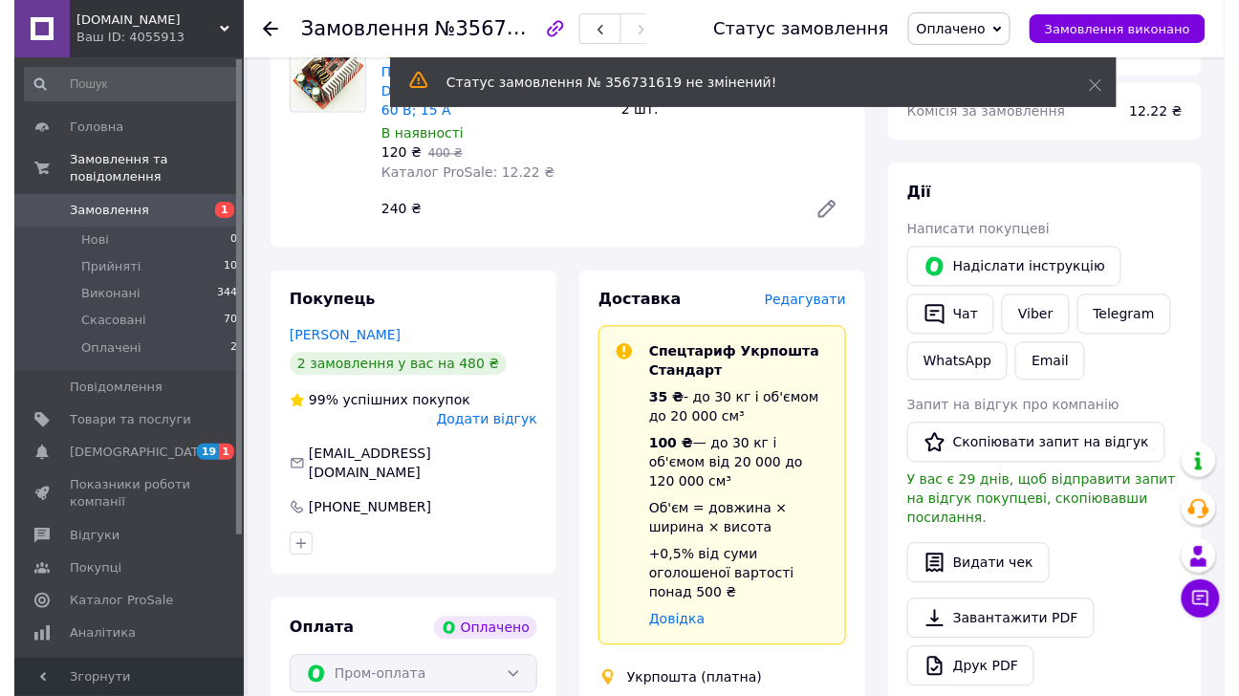
scroll to position [820, 0]
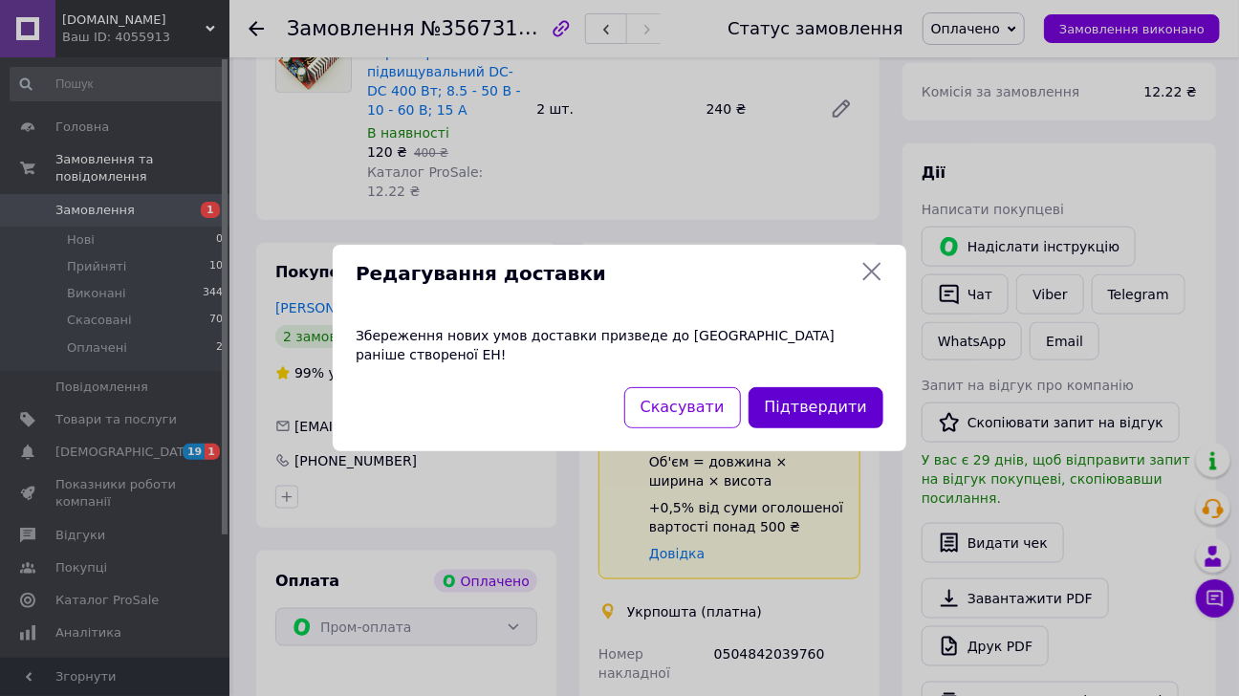
click at [799, 398] on button "Підтвердити" at bounding box center [816, 407] width 135 height 41
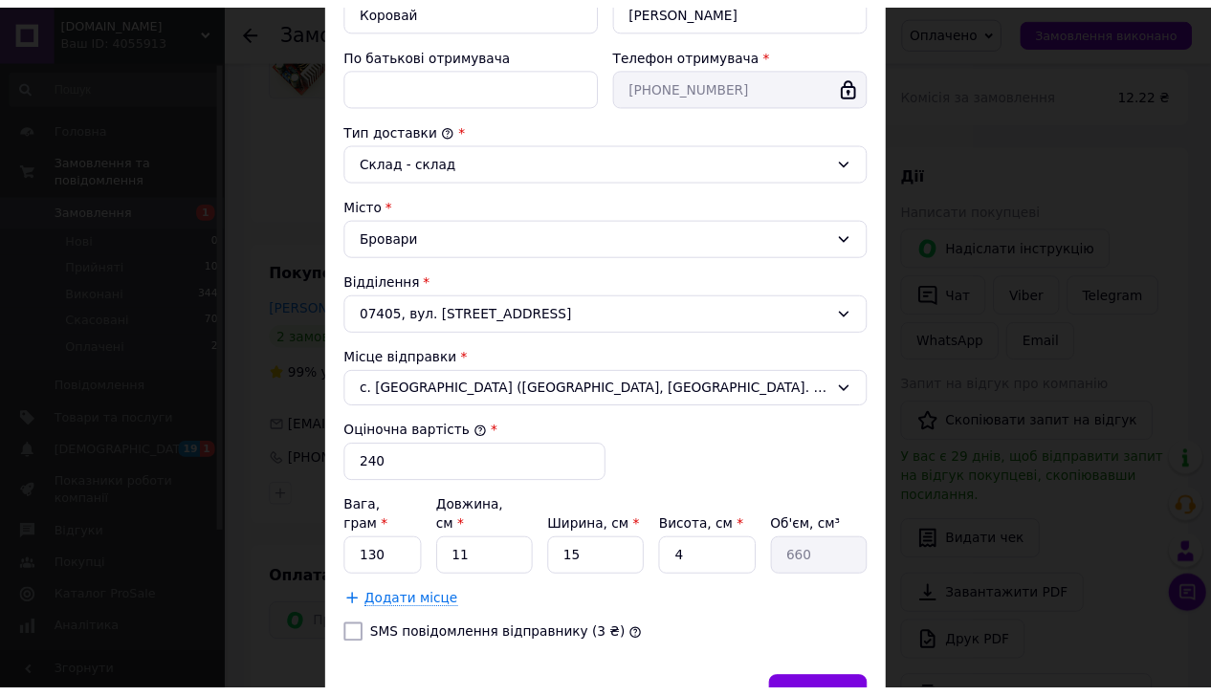
scroll to position [500, 0]
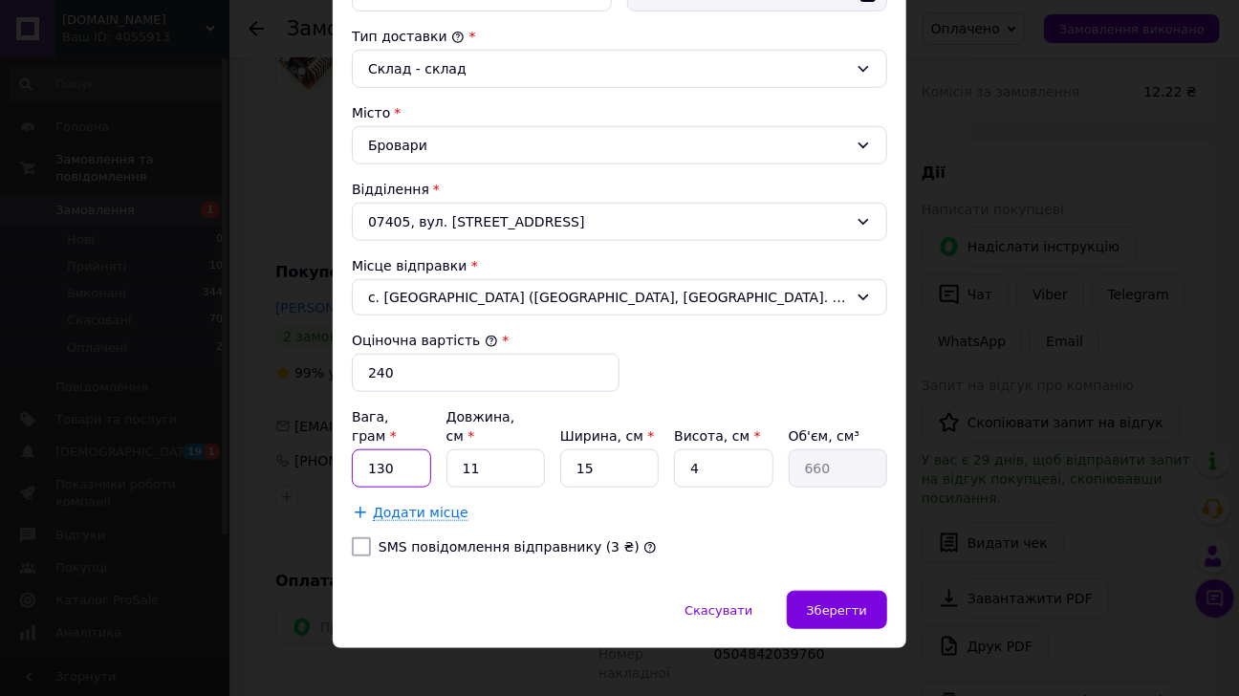
click at [405, 451] on input "130" at bounding box center [391, 468] width 79 height 38
type input "13"
click at [807, 591] on div "Зберегти" at bounding box center [837, 610] width 100 height 38
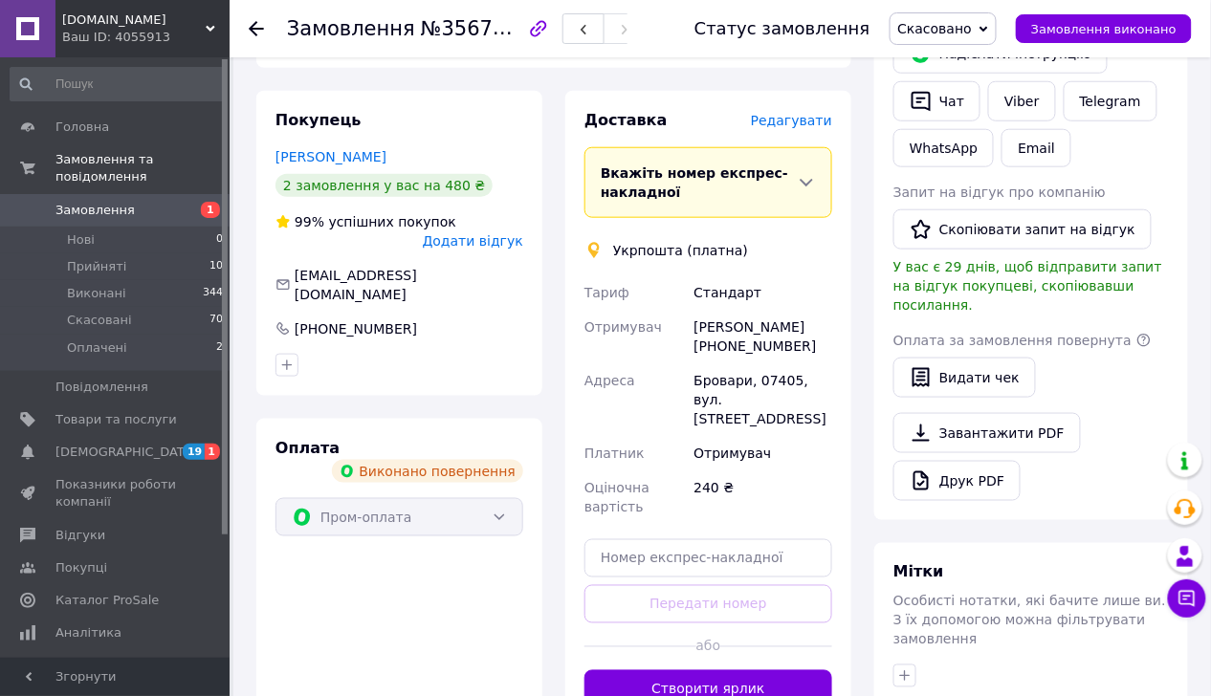
scroll to position [0, 0]
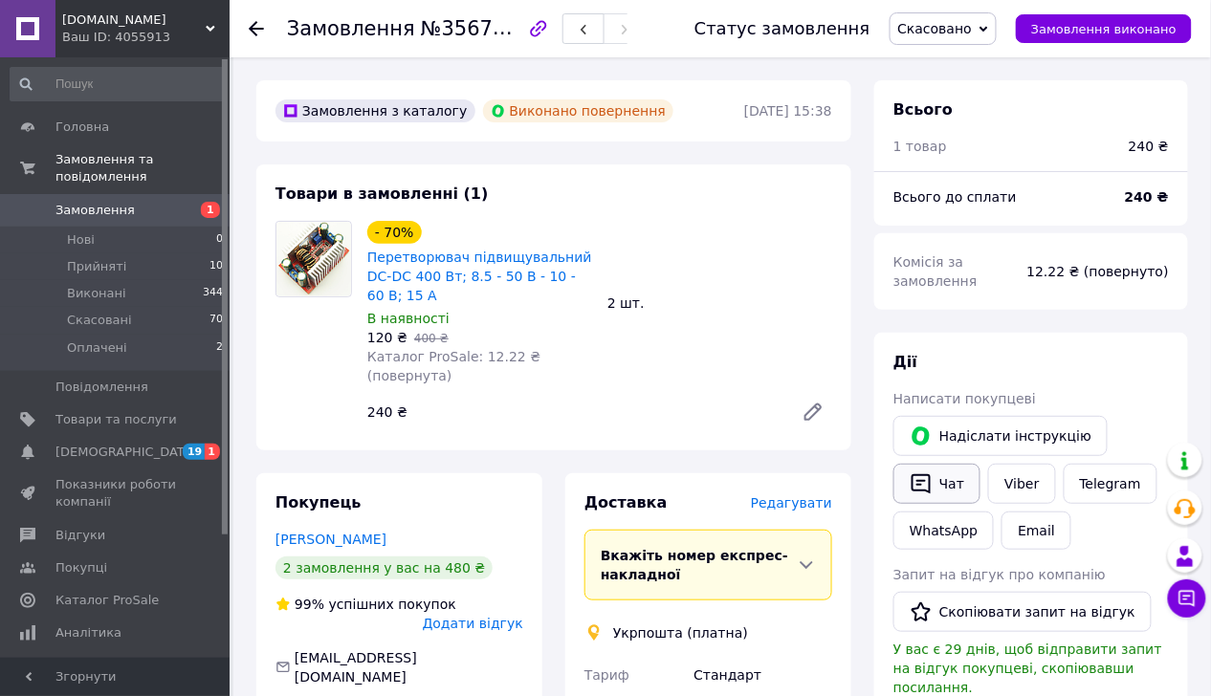
click at [950, 483] on button "Чат" at bounding box center [936, 484] width 87 height 40
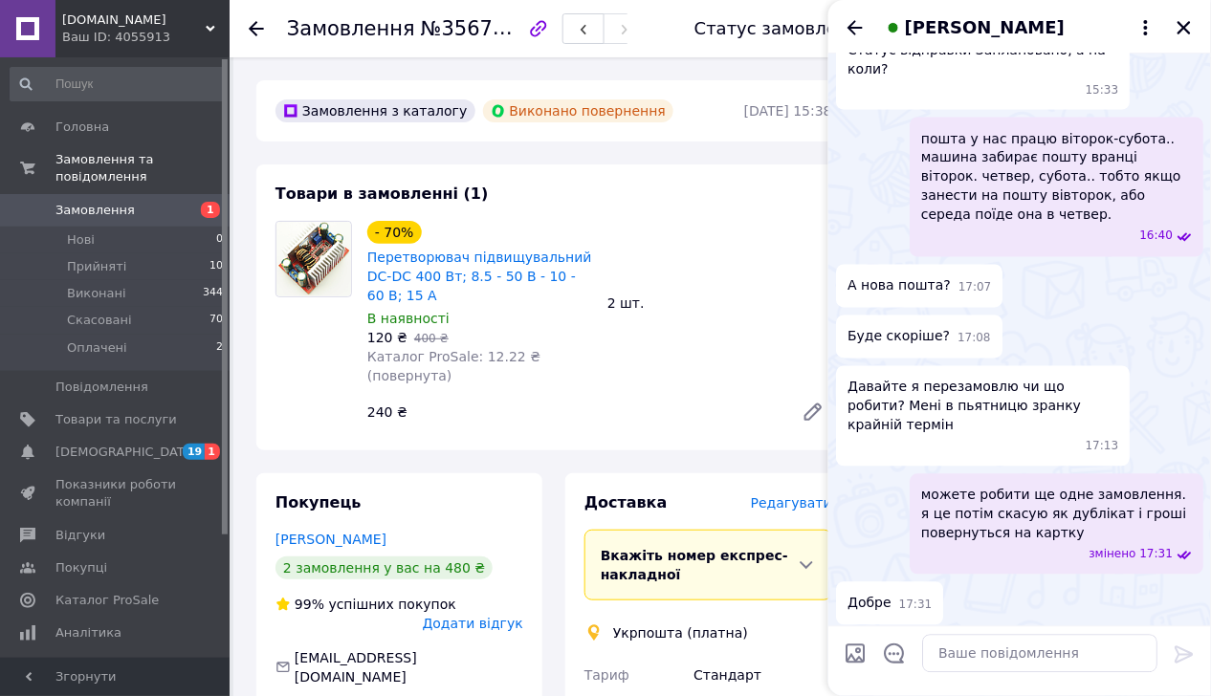
scroll to position [808, 0]
click at [987, 668] on textarea at bounding box center [1039, 654] width 235 height 38
type textarea "скасував"
click at [1182, 662] on icon at bounding box center [1183, 655] width 23 height 23
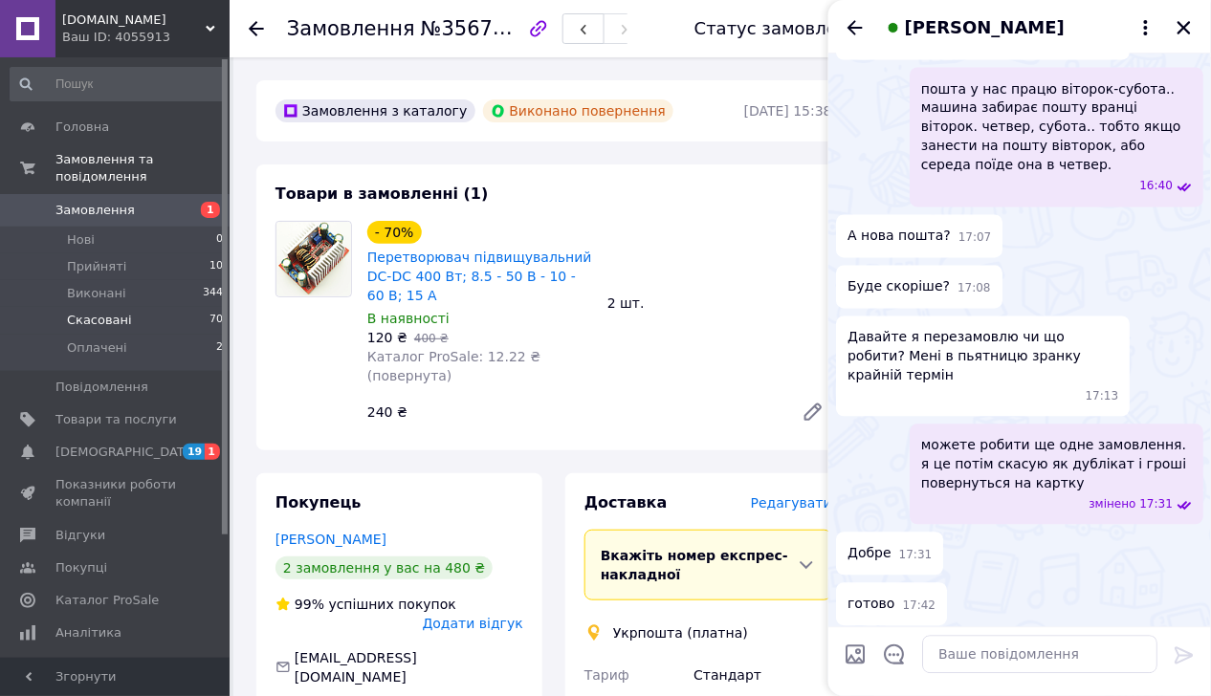
scroll to position [860, 0]
click at [326, 532] on link "[PERSON_NAME]" at bounding box center [330, 539] width 111 height 15
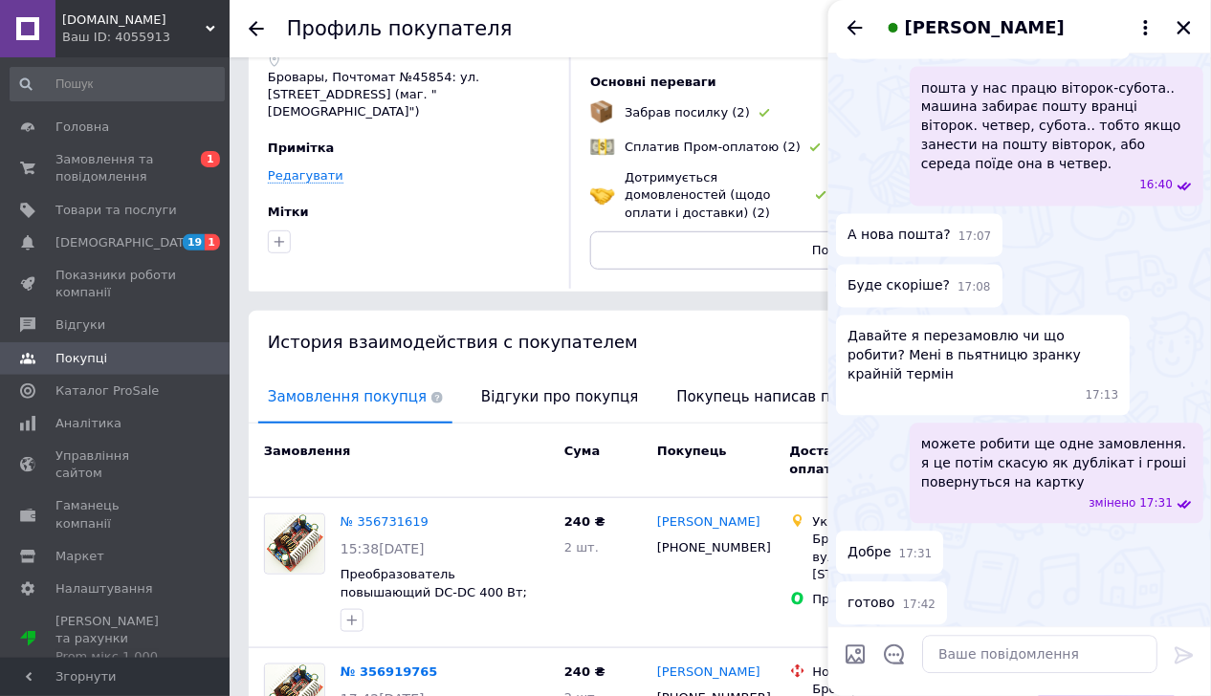
scroll to position [287, 0]
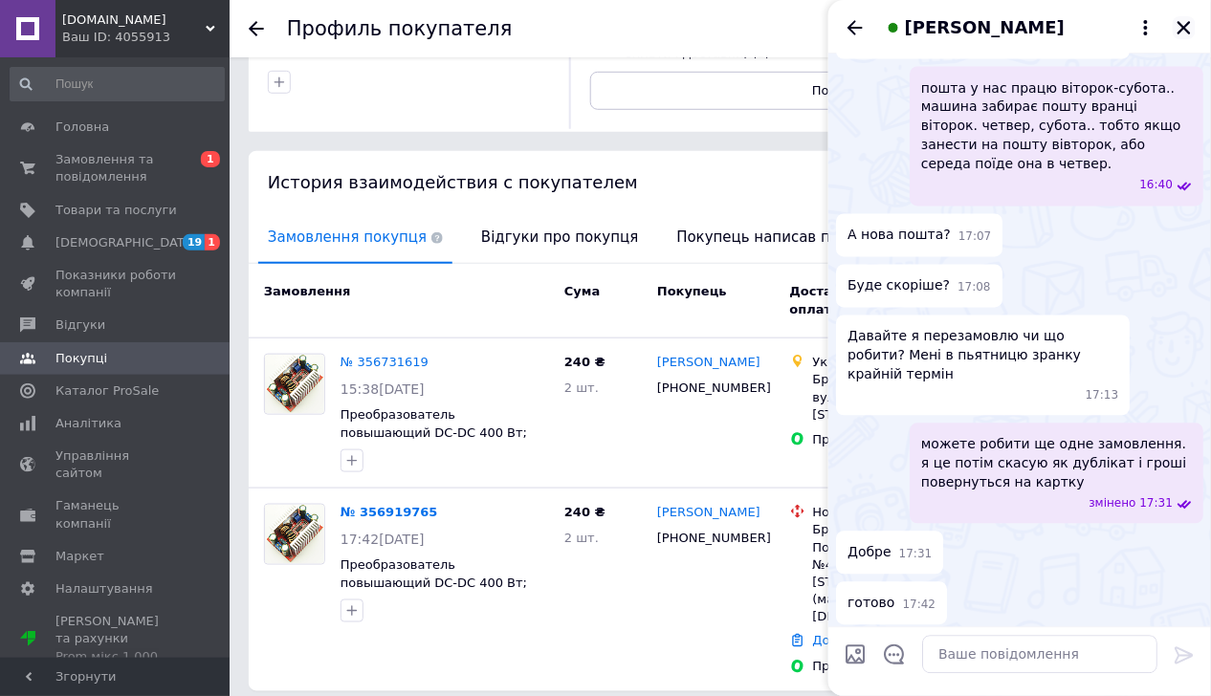
click at [1184, 27] on icon "Закрити" at bounding box center [1183, 27] width 13 height 13
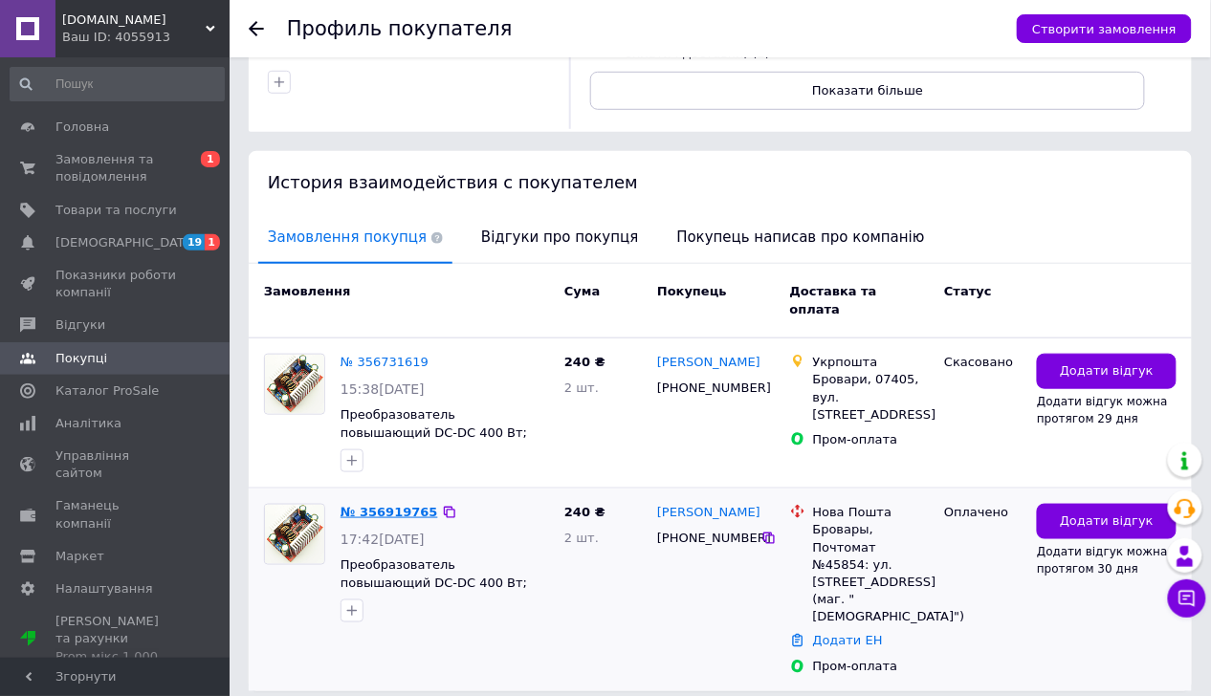
click at [392, 505] on link "№ 356919765" at bounding box center [389, 512] width 98 height 14
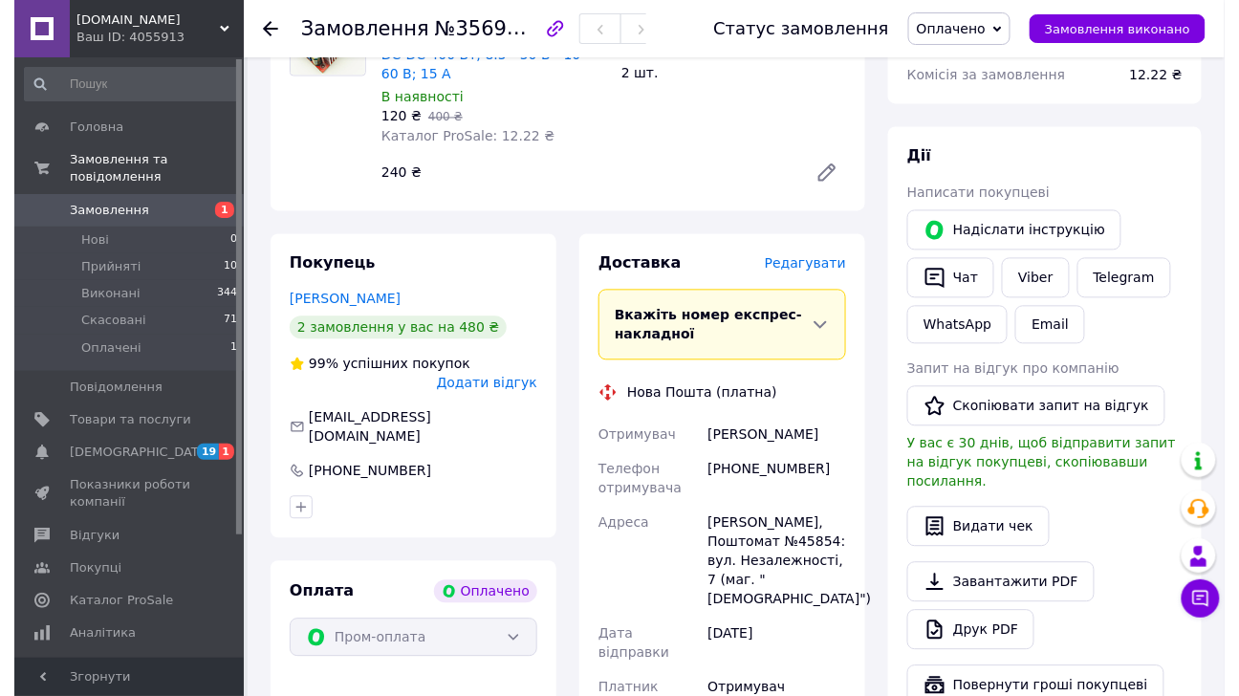
scroll to position [956, 0]
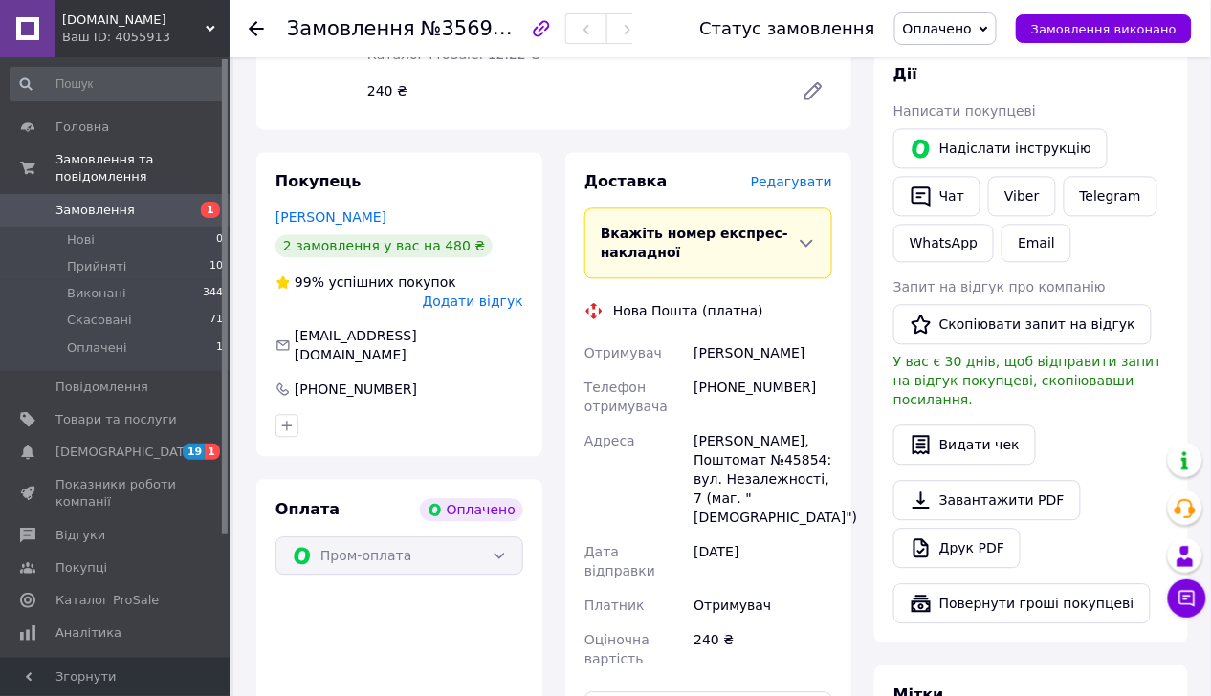
click at [794, 174] on span "Редагувати" at bounding box center [791, 181] width 81 height 15
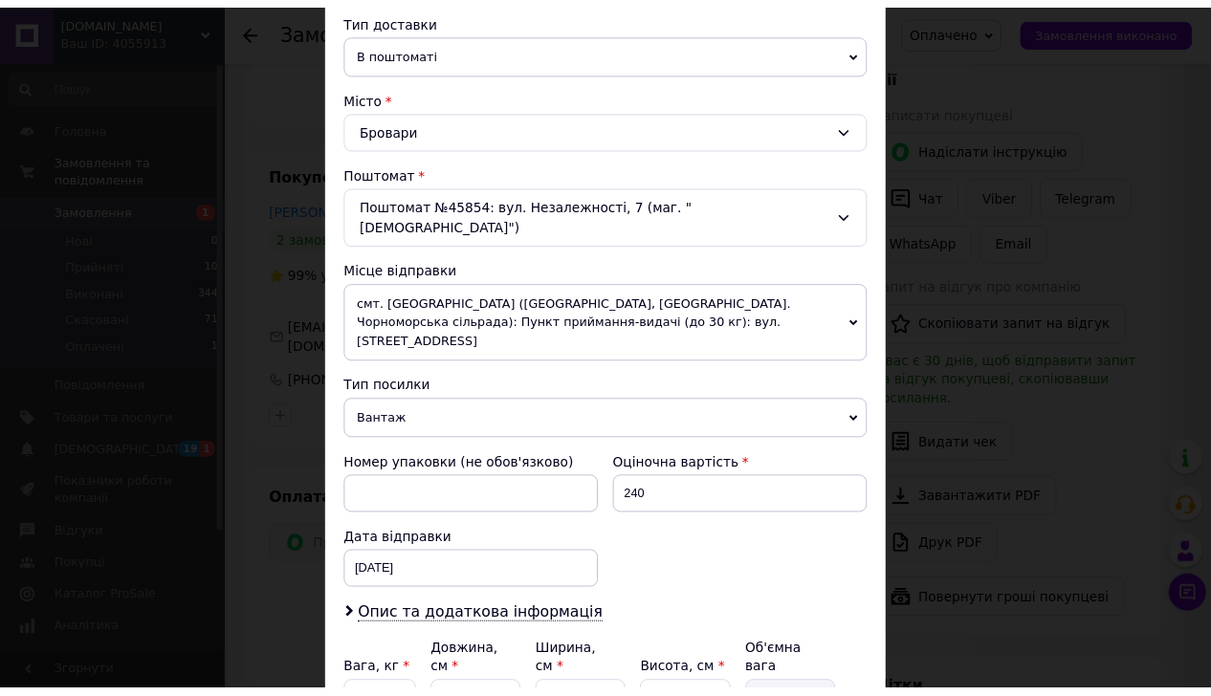
scroll to position [593, 0]
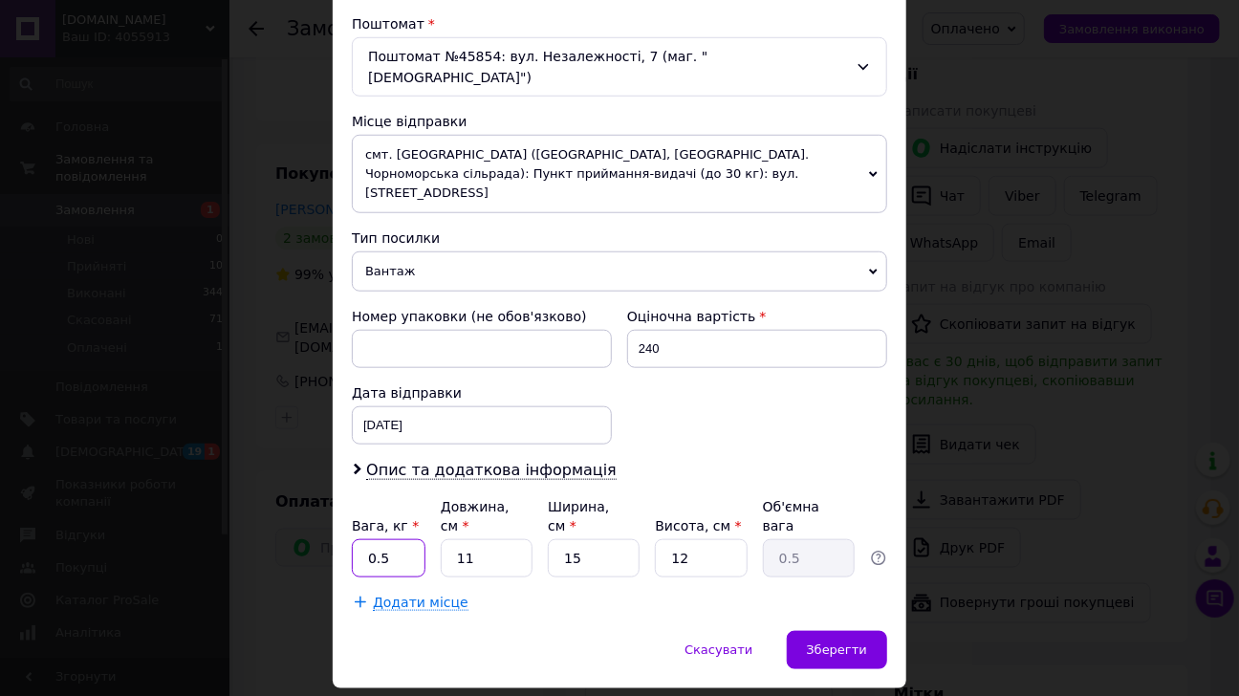
click at [400, 539] on input "0.5" at bounding box center [389, 558] width 74 height 38
type input "0.15"
drag, startPoint x: 687, startPoint y: 487, endPoint x: 654, endPoint y: 487, distance: 32.5
click at [655, 539] on input "12" at bounding box center [701, 558] width 92 height 38
type input "3"
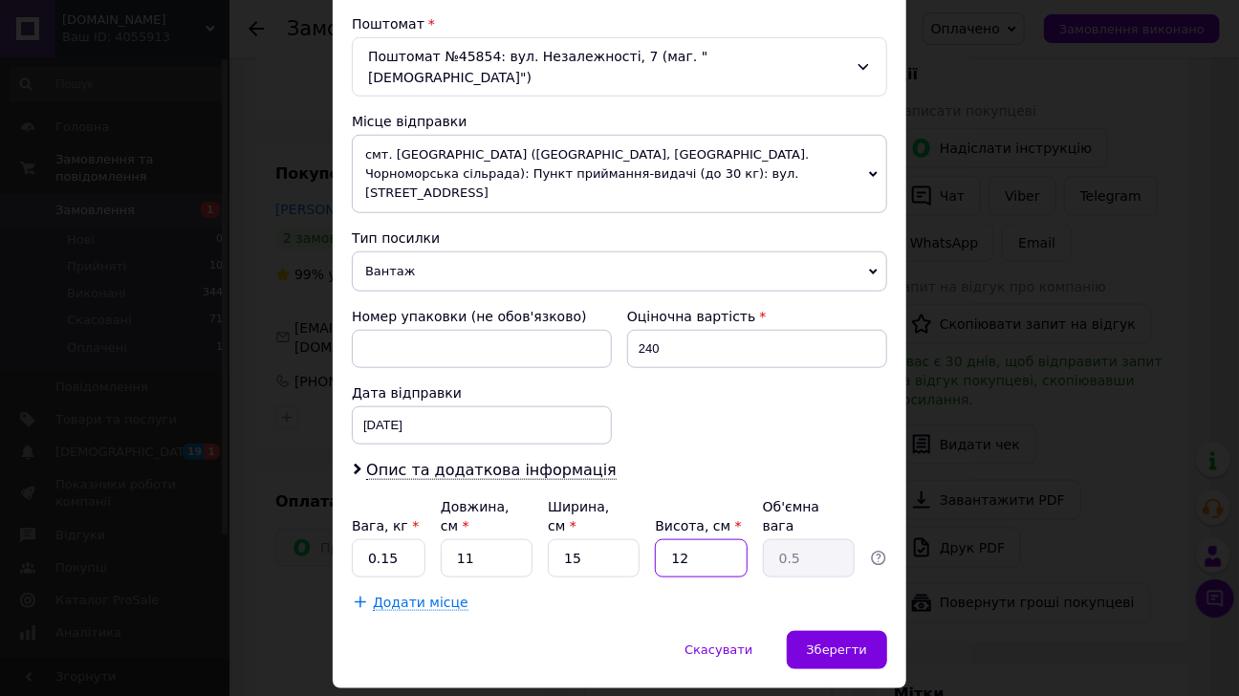
type input "0.12"
type input "3"
click at [873, 631] on div "Зберегти" at bounding box center [837, 650] width 100 height 38
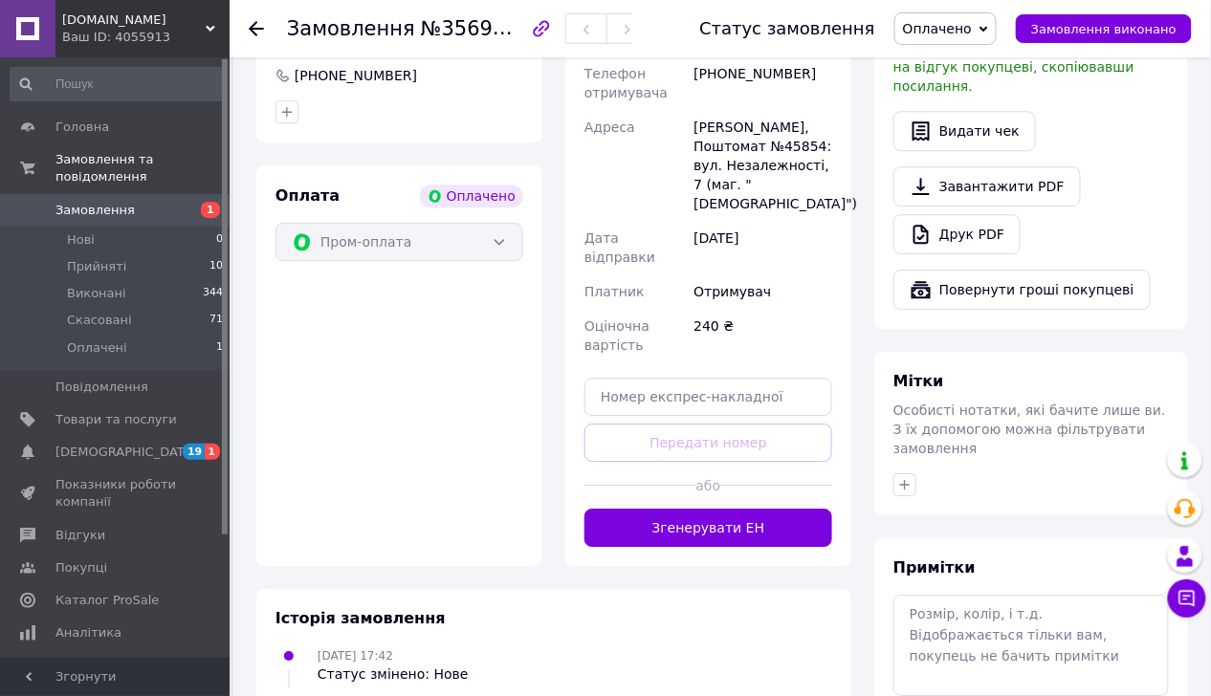
scroll to position [1339, 0]
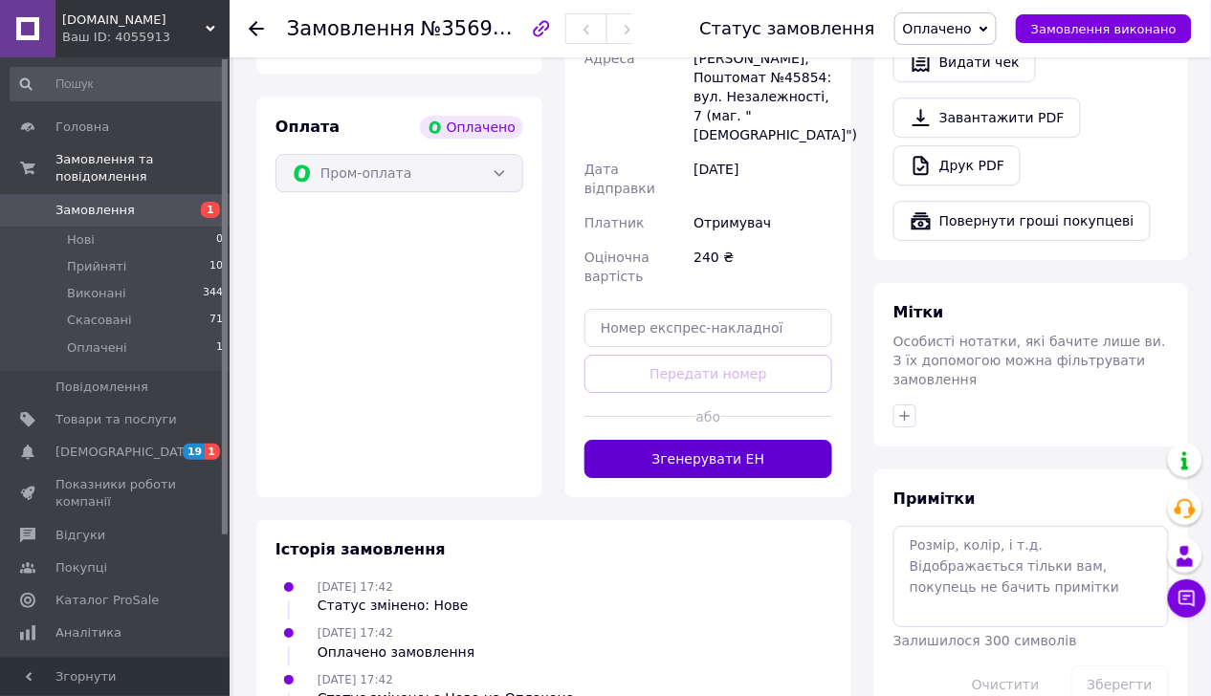
click at [699, 440] on button "Згенерувати ЕН" at bounding box center [708, 459] width 248 height 38
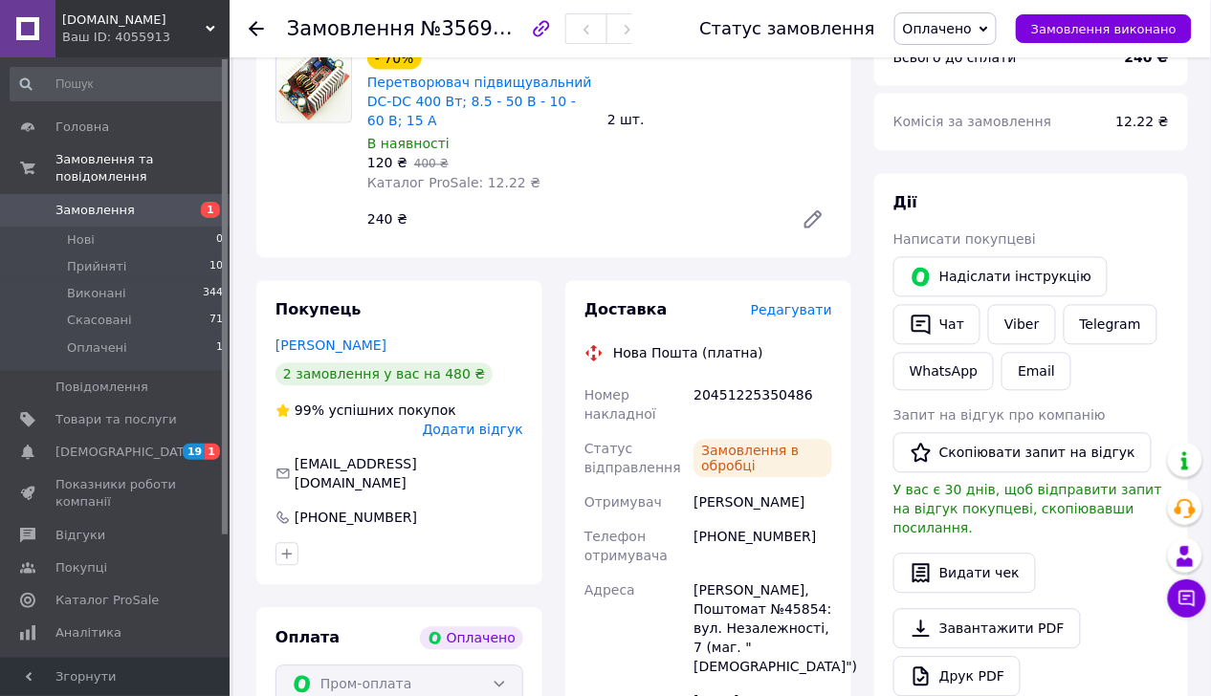
scroll to position [956, 0]
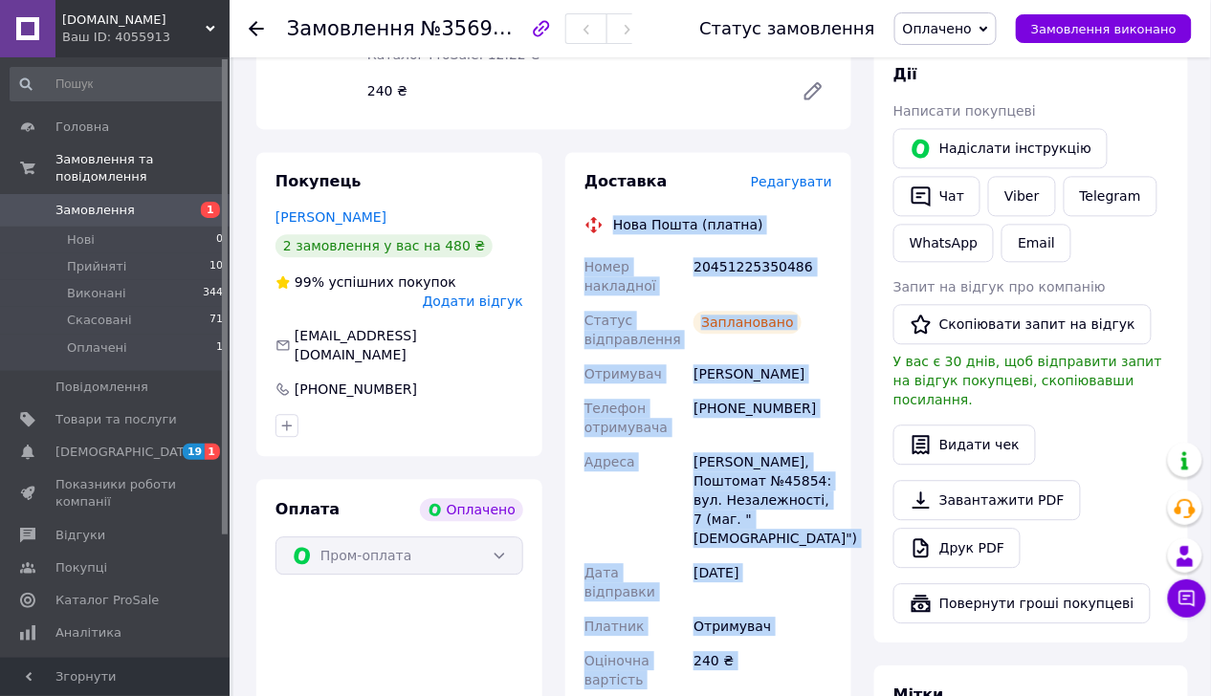
drag, startPoint x: 604, startPoint y: 151, endPoint x: 822, endPoint y: 642, distance: 536.8
click at [822, 642] on div "Доставка Редагувати Нова Пошта (платна) Номер накладної 20451225350486 Статус в…" at bounding box center [708, 488] width 248 height 634
copy div "Нова Пошта (платна) Номер накладної 20451225350486 Статус відправлення Запланов…"
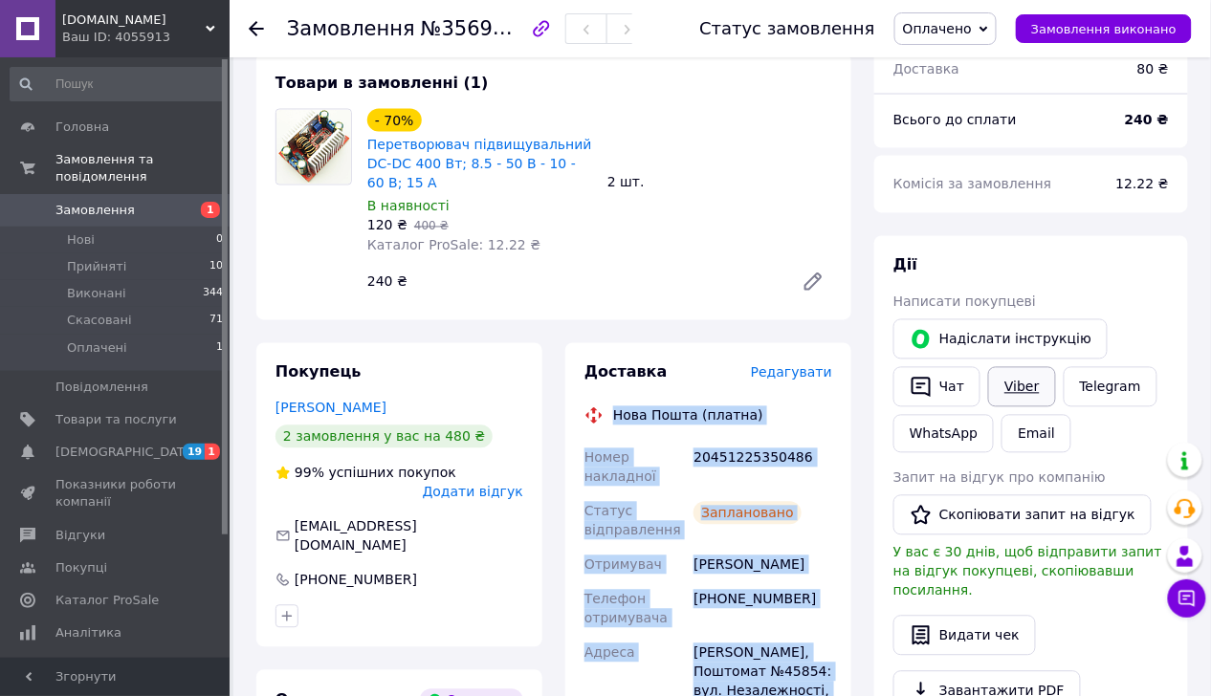
click at [1022, 367] on link "Viber" at bounding box center [1021, 387] width 67 height 40
click at [949, 367] on button "Чат" at bounding box center [936, 387] width 87 height 40
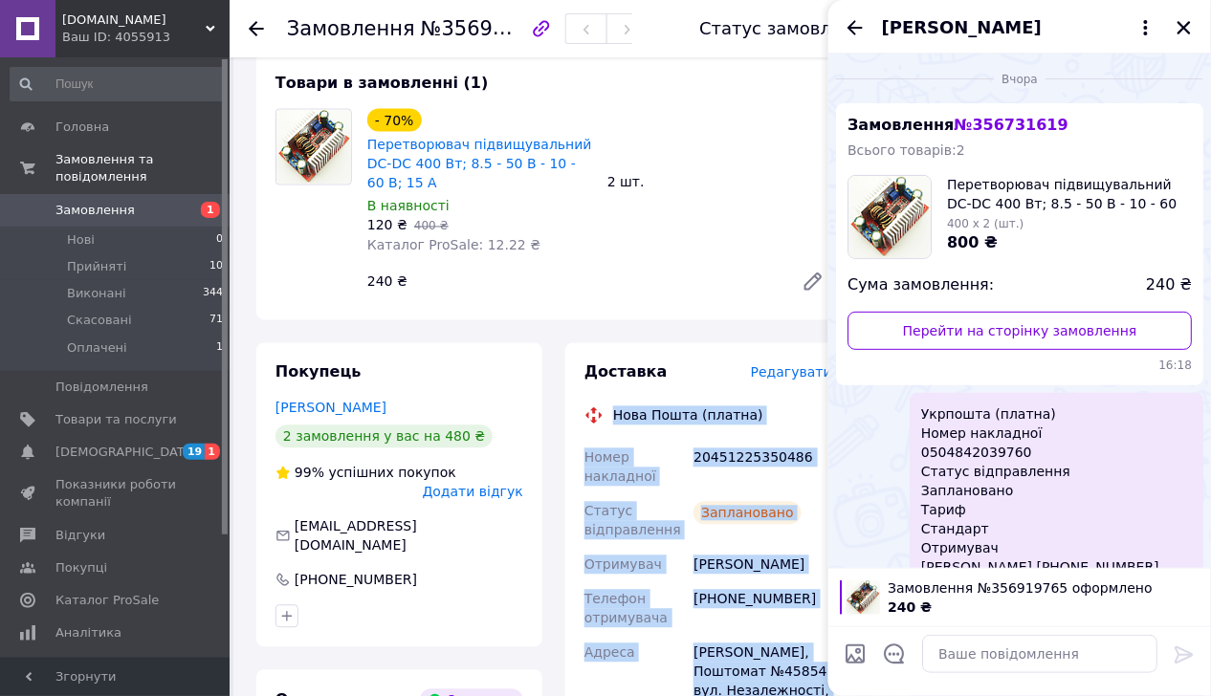
scroll to position [918, 0]
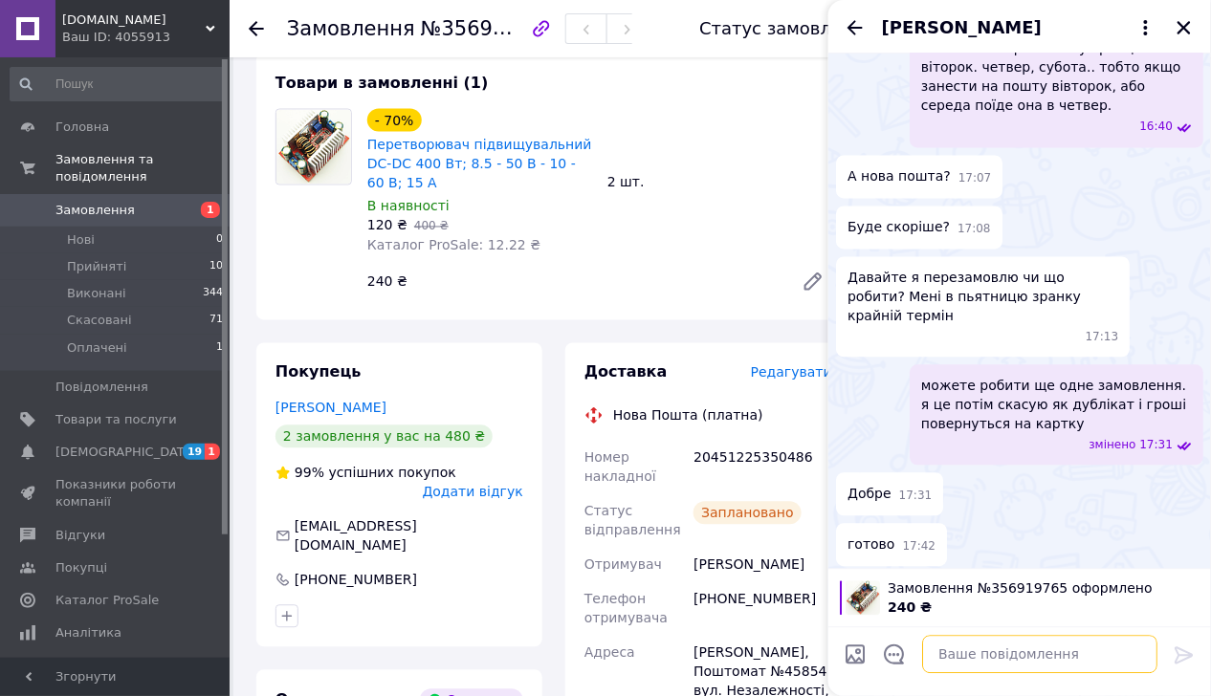
paste textarea "Нова Пошта (платна) Номер накладної 20451225350486 Статус відправлення Запланов…"
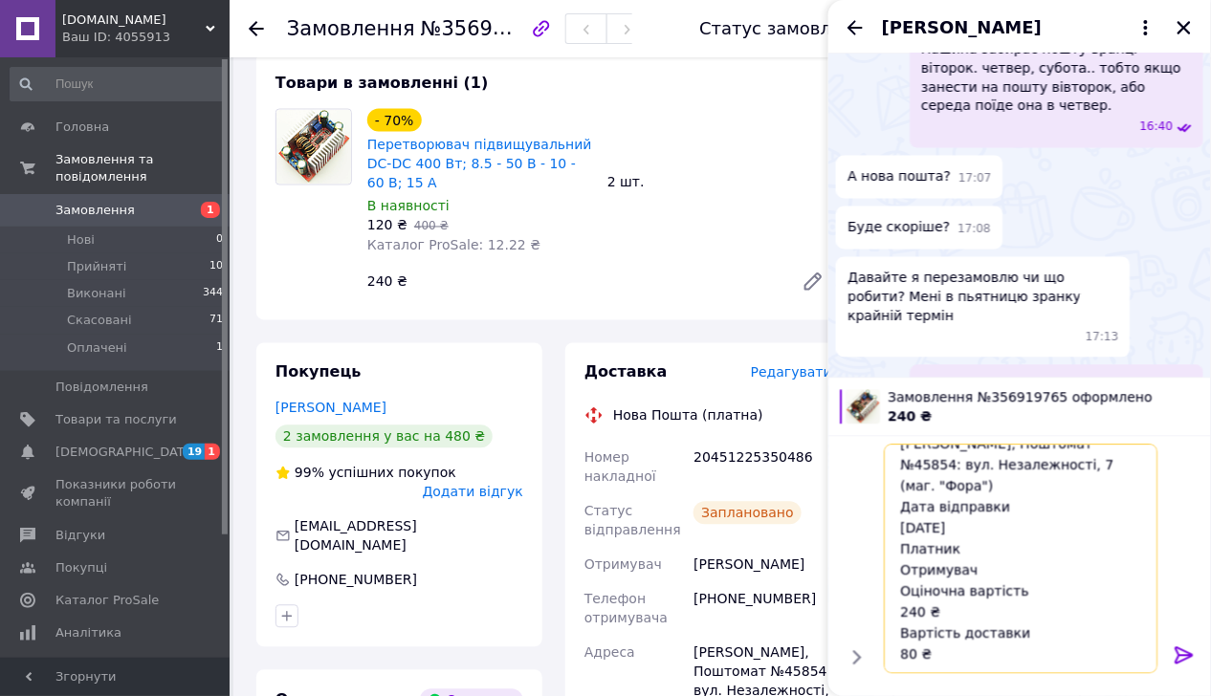
type textarea "Нова Пошта (платна) Номер накладної 20451225350486 Статус відправлення Запланов…"
click at [1176, 646] on icon at bounding box center [1183, 654] width 18 height 17
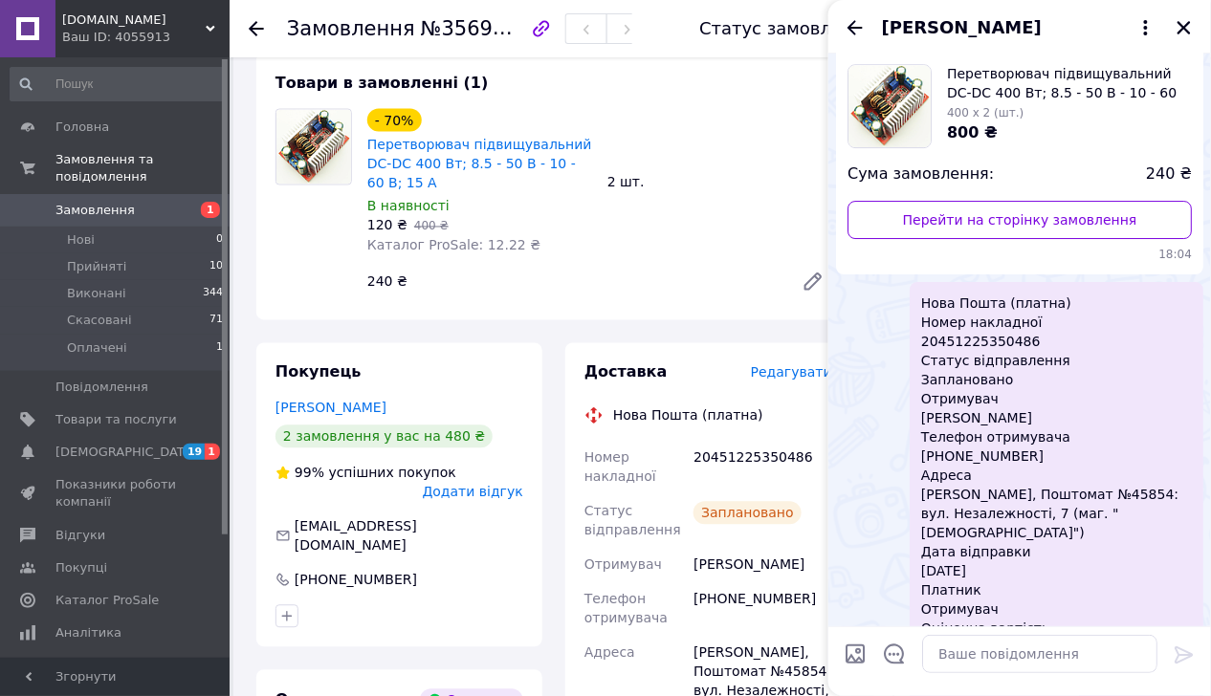
scroll to position [1582, 0]
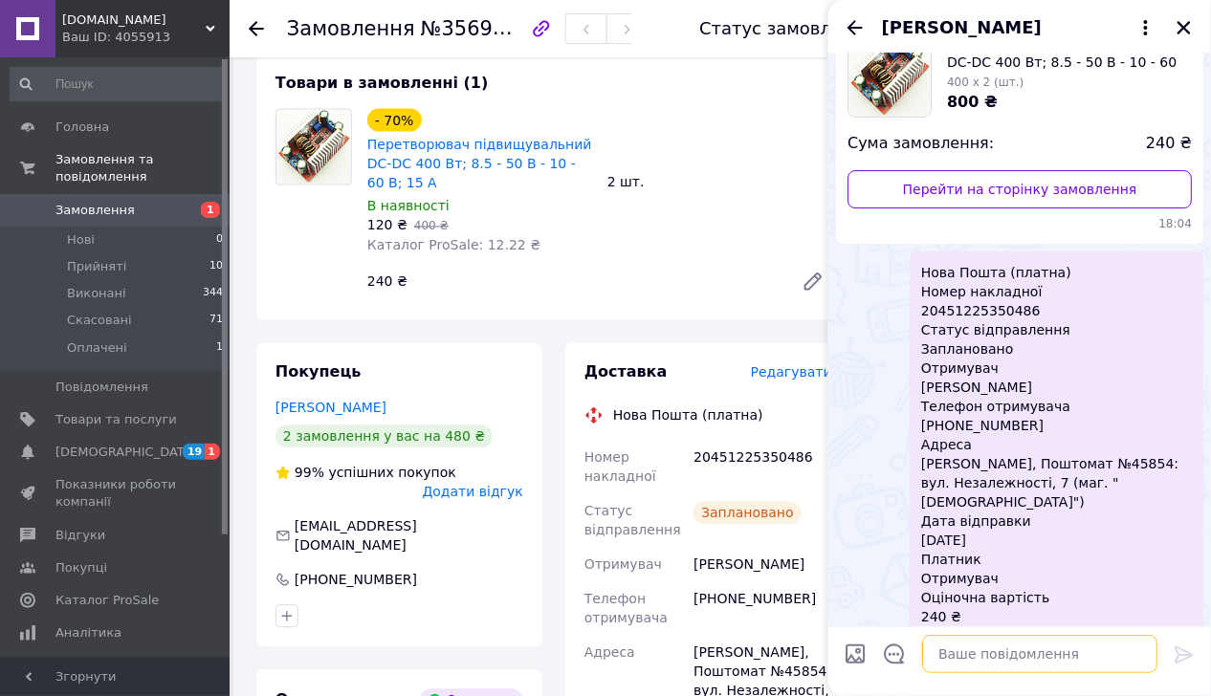
click at [1013, 655] on textarea at bounding box center [1039, 654] width 235 height 38
type textarea "завтра поїде, післязавтра отримаєте"
click at [1180, 649] on icon at bounding box center [1183, 654] width 18 height 17
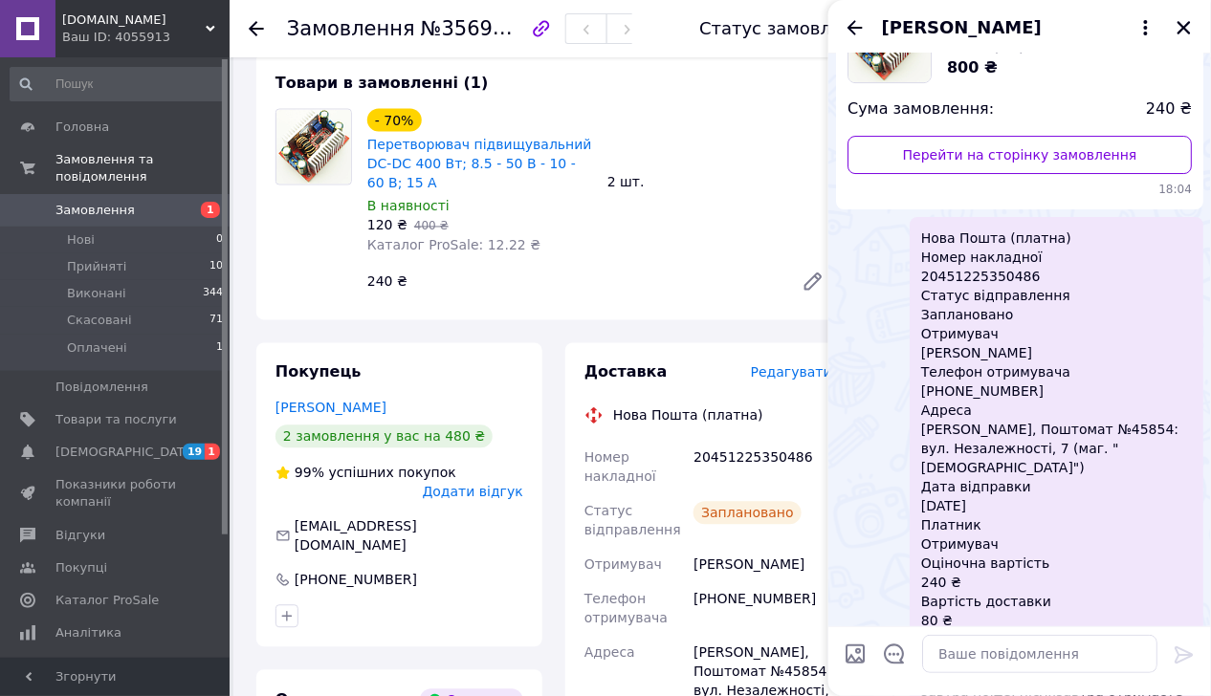
scroll to position [1652, 0]
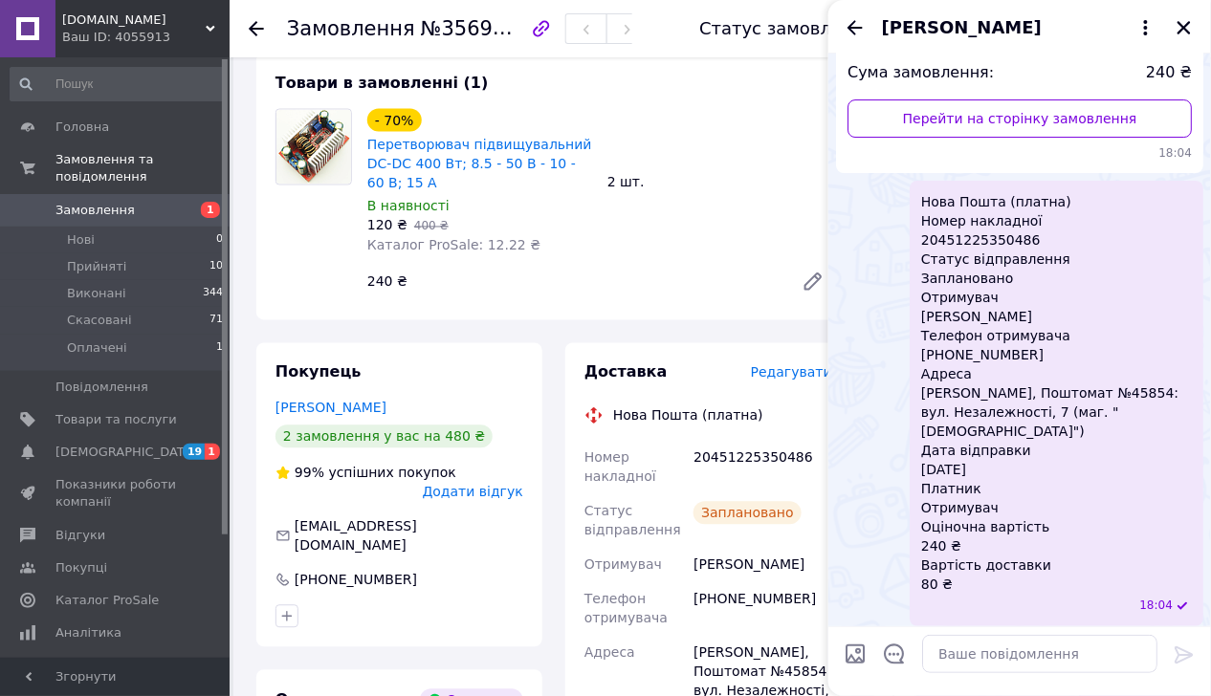
click at [702, 239] on div "Товари в замовленні (1) - 70% Перетворювач підвищувальний DC-DC 400 Вт; 8.5 - 5…" at bounding box center [553, 187] width 595 height 267
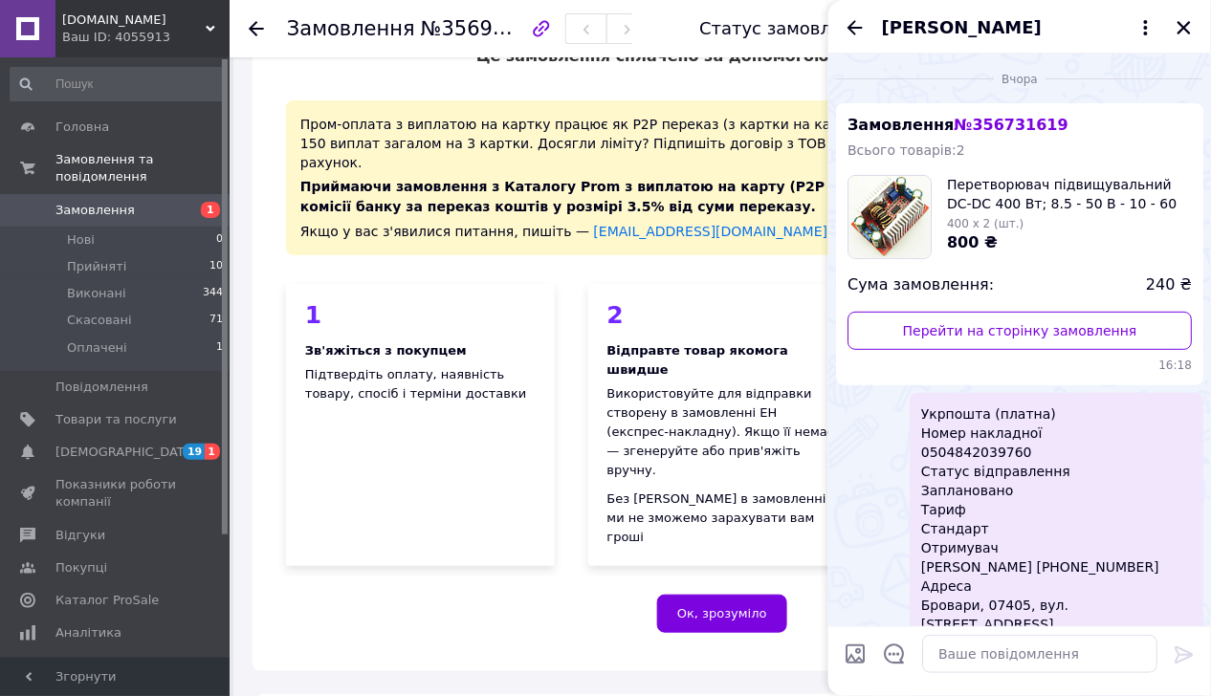
scroll to position [0, 0]
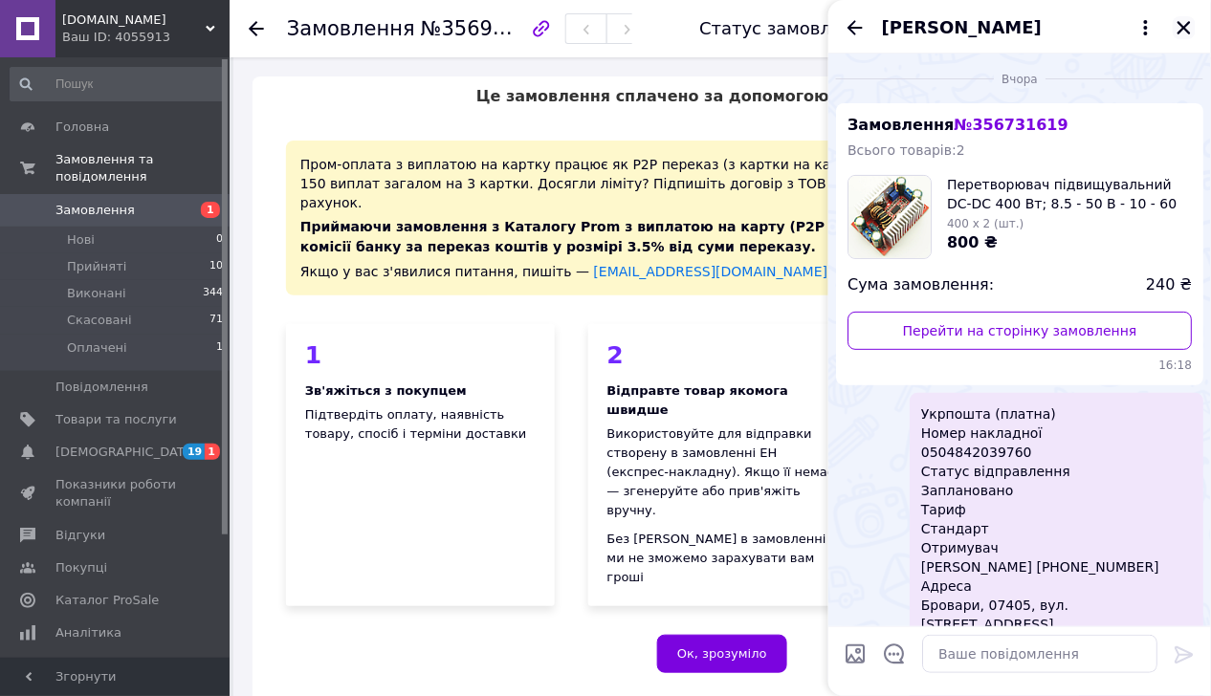
click at [1184, 21] on icon "Закрити" at bounding box center [1183, 27] width 17 height 17
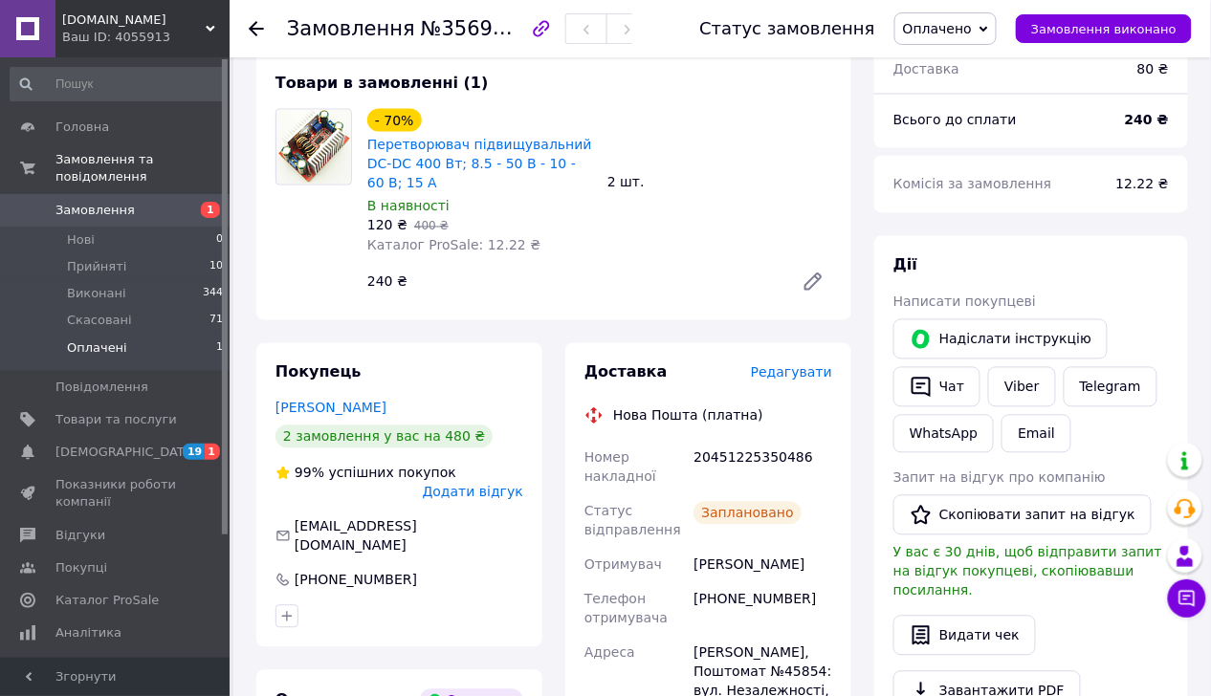
scroll to position [191, 0]
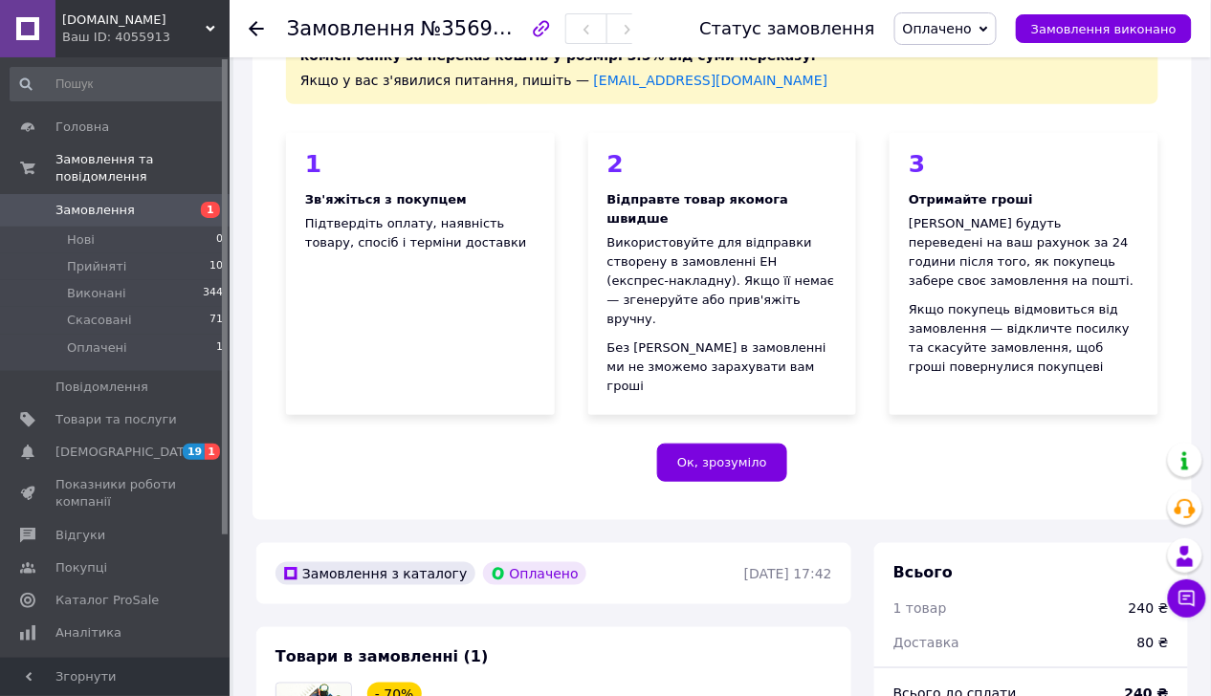
click at [136, 202] on span "Замовлення" at bounding box center [115, 210] width 121 height 17
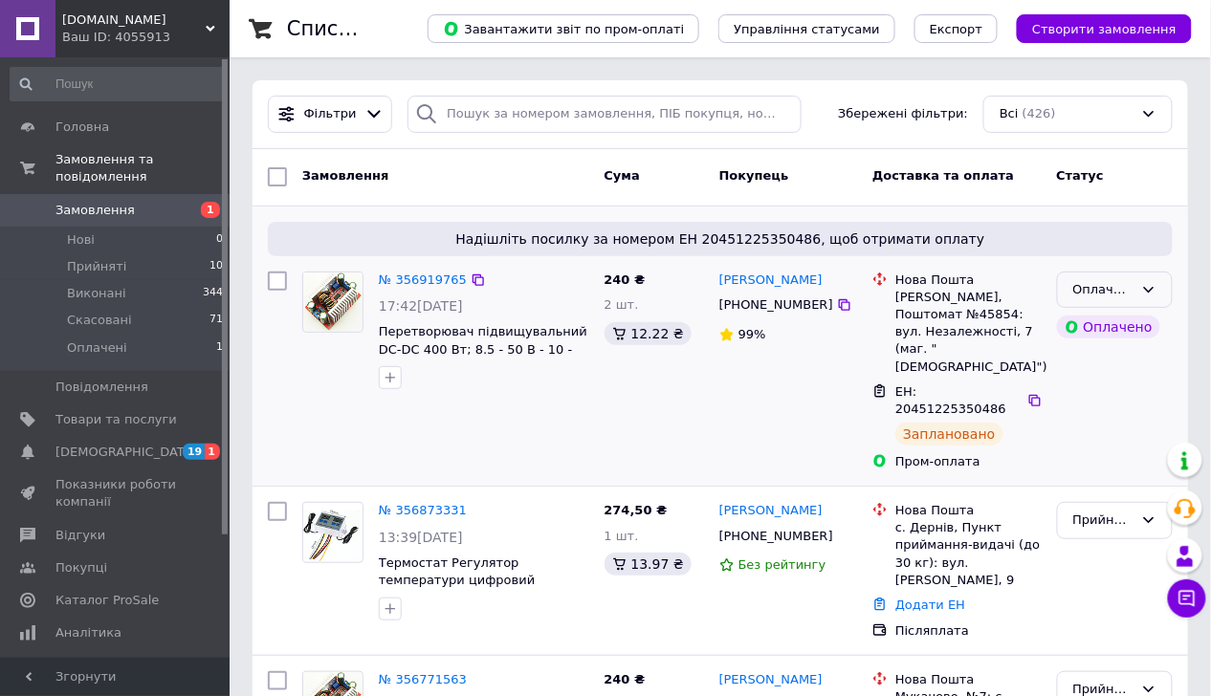
click at [1135, 288] on div "Оплачено" at bounding box center [1115, 290] width 116 height 37
drag, startPoint x: 1107, startPoint y: 321, endPoint x: 1020, endPoint y: 362, distance: 96.2
click at [1107, 322] on li "Прийнято" at bounding box center [1115, 329] width 114 height 35
click at [111, 436] on link "[DEMOGRAPHIC_DATA] 19 1" at bounding box center [117, 452] width 234 height 33
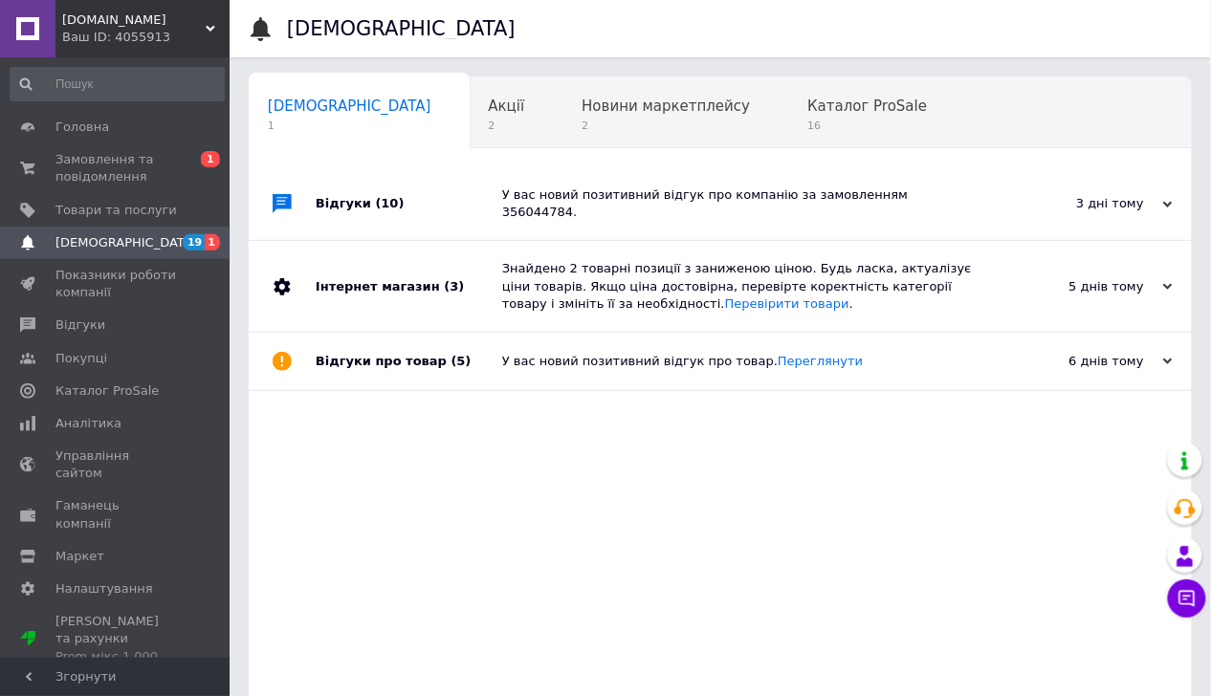
scroll to position [0, 3]
click at [109, 164] on span "Замовлення та повідомлення" at bounding box center [115, 168] width 121 height 34
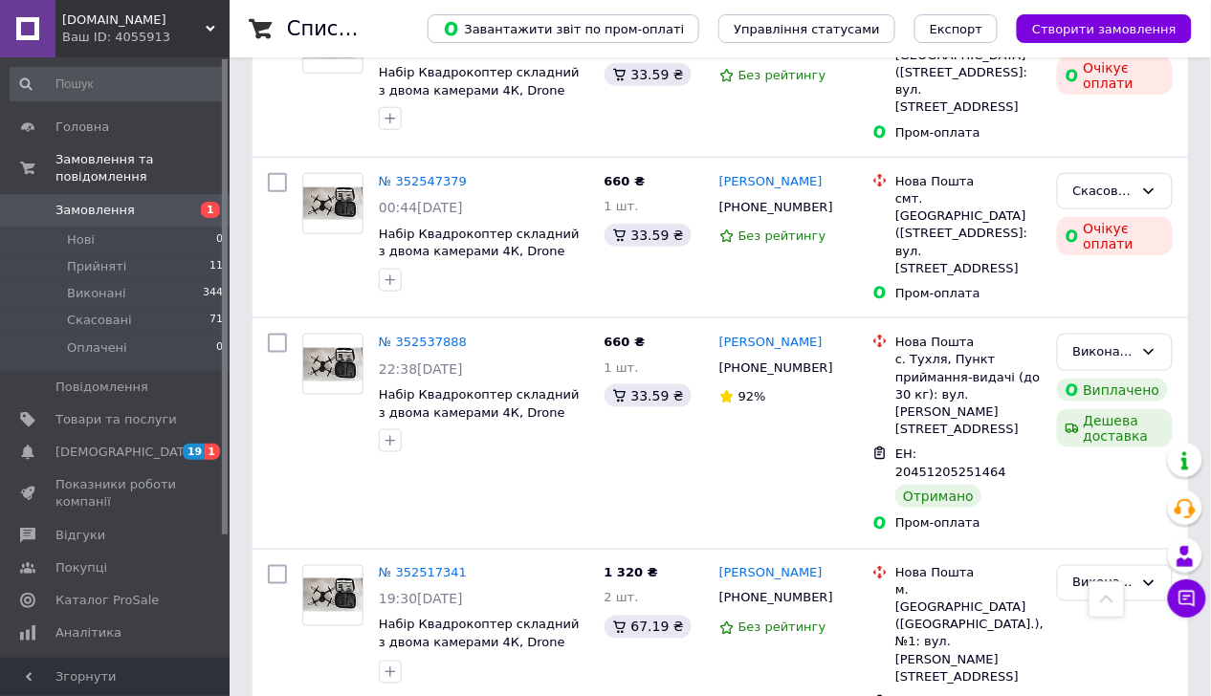
scroll to position [14344, 0]
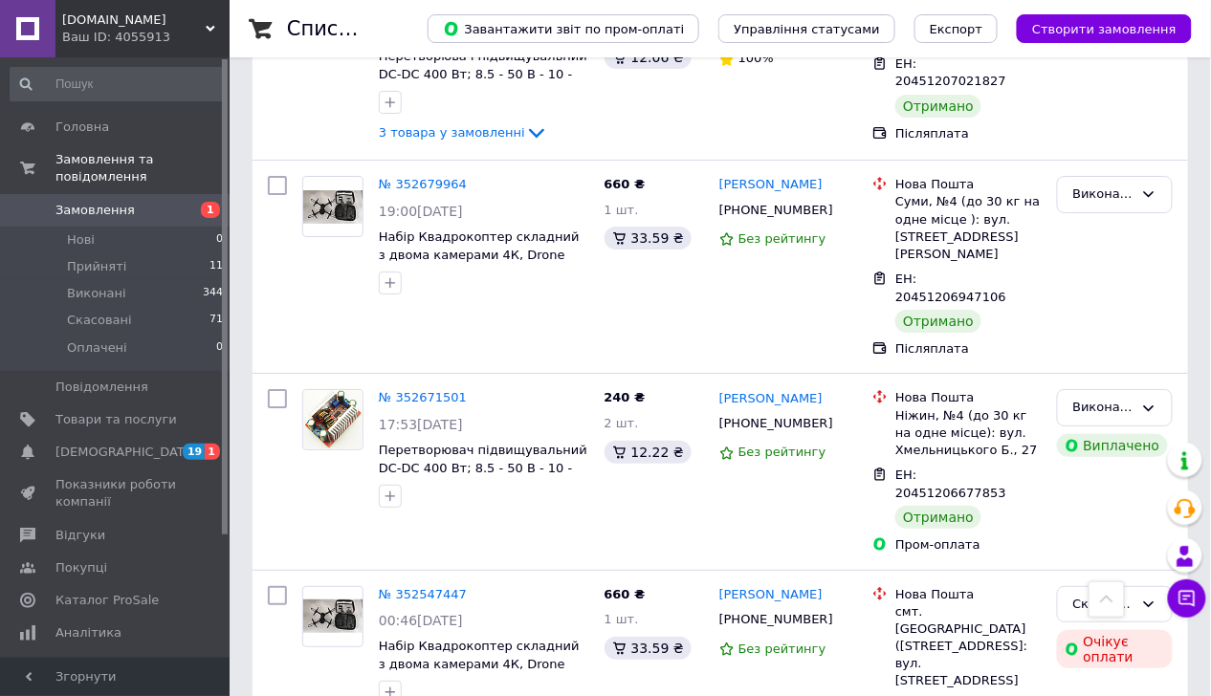
click at [128, 202] on span "Замовлення" at bounding box center [115, 210] width 121 height 17
